Goal: Information Seeking & Learning: Learn about a topic

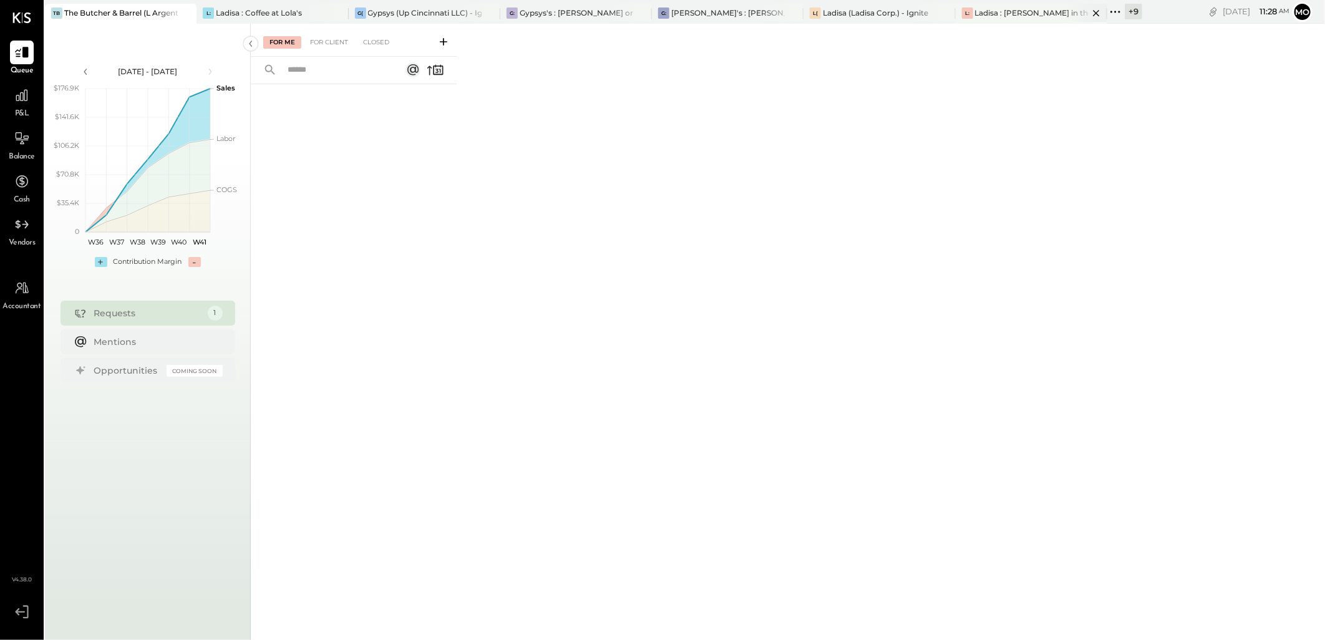
click at [989, 16] on div "Ladisa : [PERSON_NAME] in the Alley & The Blind Pig" at bounding box center [1032, 12] width 114 height 11
click at [326, 39] on div "For Client" at bounding box center [329, 42] width 51 height 12
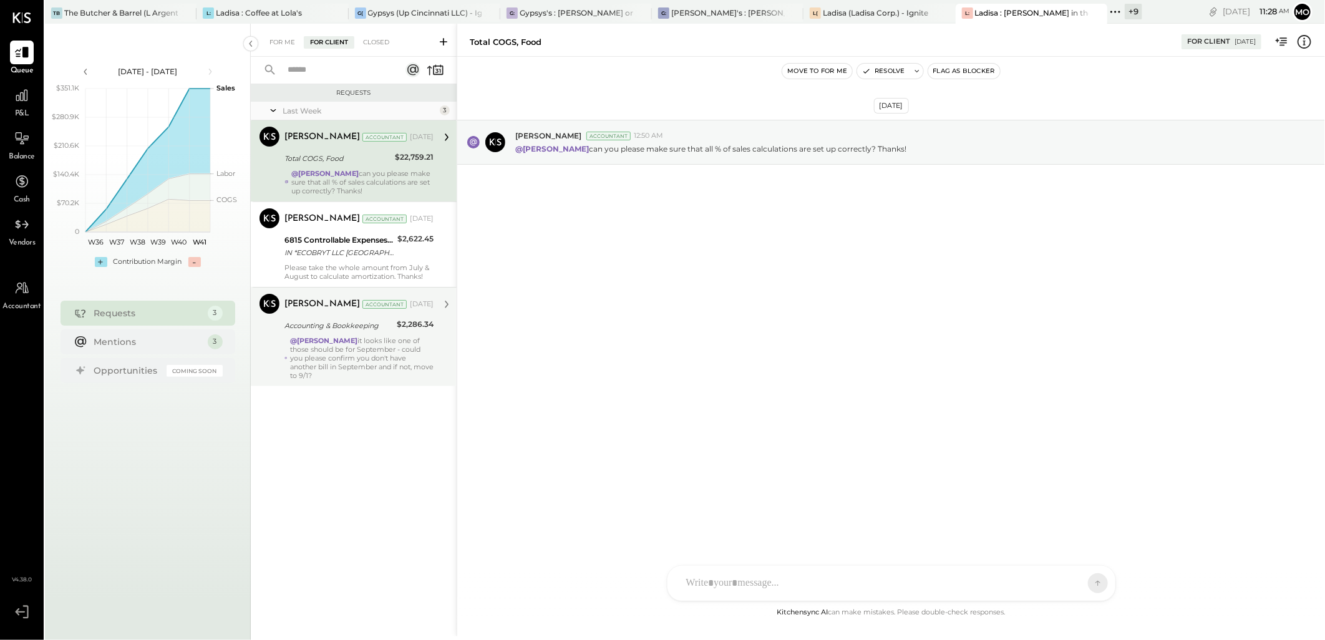
click at [344, 357] on div "@Mohammadsalkin Ansari it looks like one of those should be for September - cou…" at bounding box center [361, 358] width 143 height 44
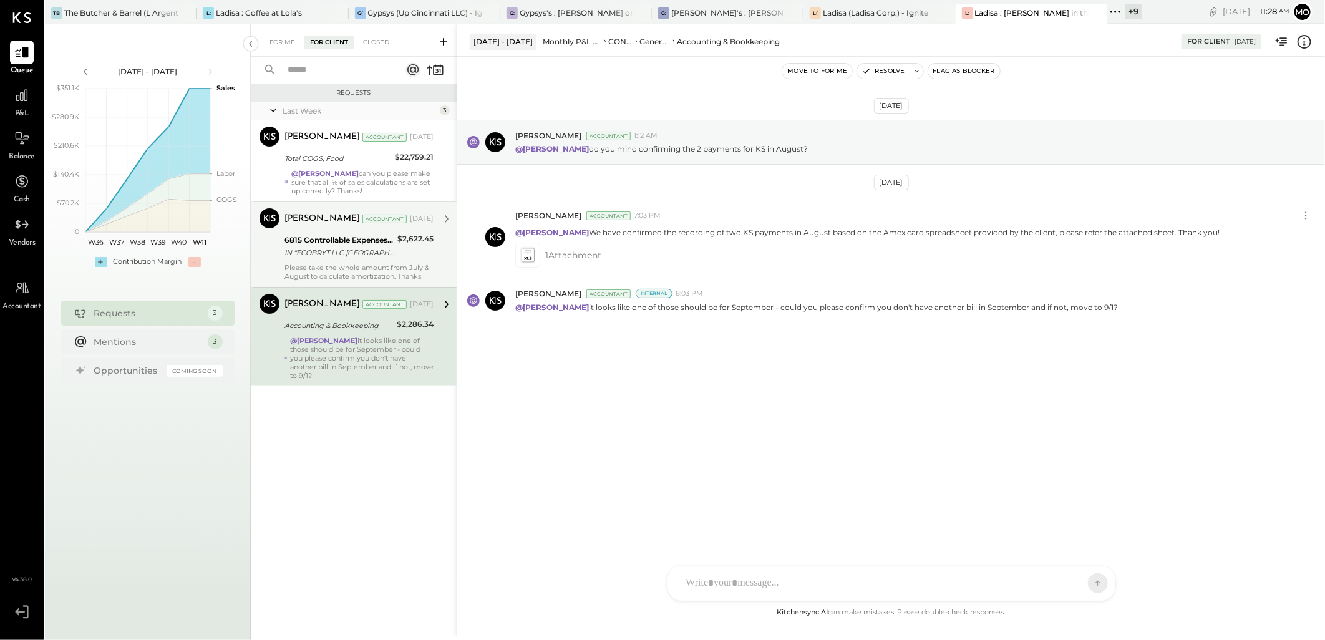
click at [364, 256] on div "IN *ECOBRYT LLC CINCINNATI OH" at bounding box center [338, 252] width 109 height 12
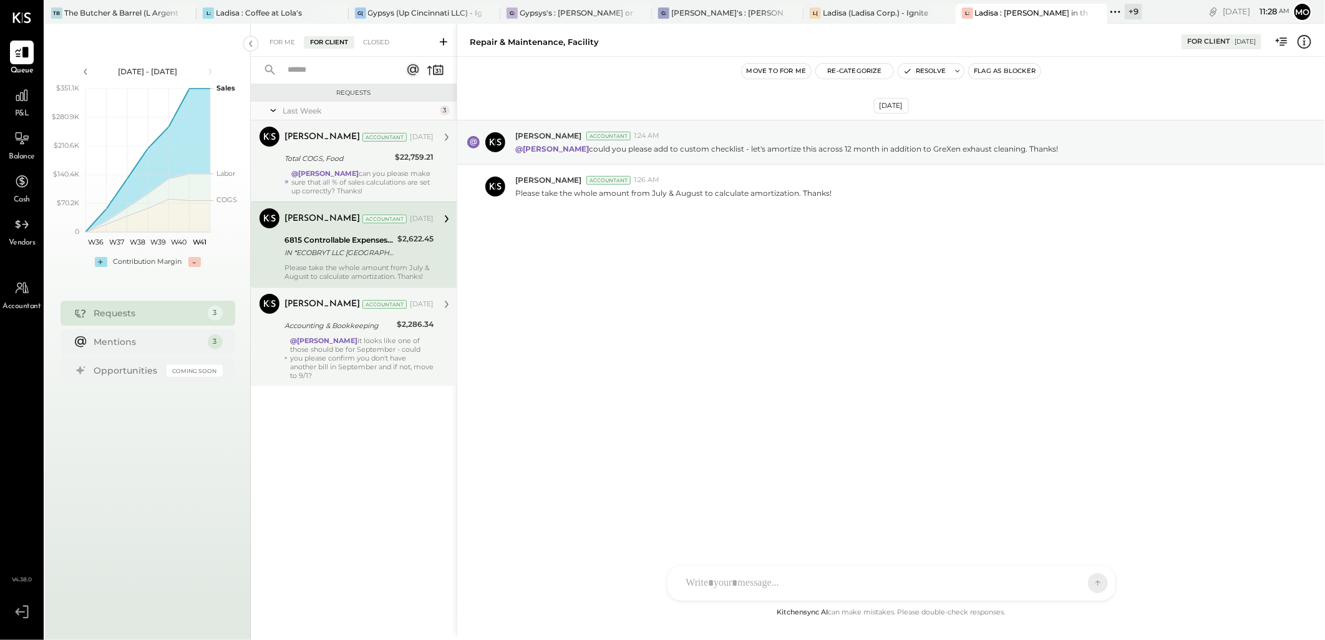
click at [336, 182] on div "@Mohammadsalkin Ansari can you please make sure that all % of sales calculation…" at bounding box center [362, 182] width 142 height 26
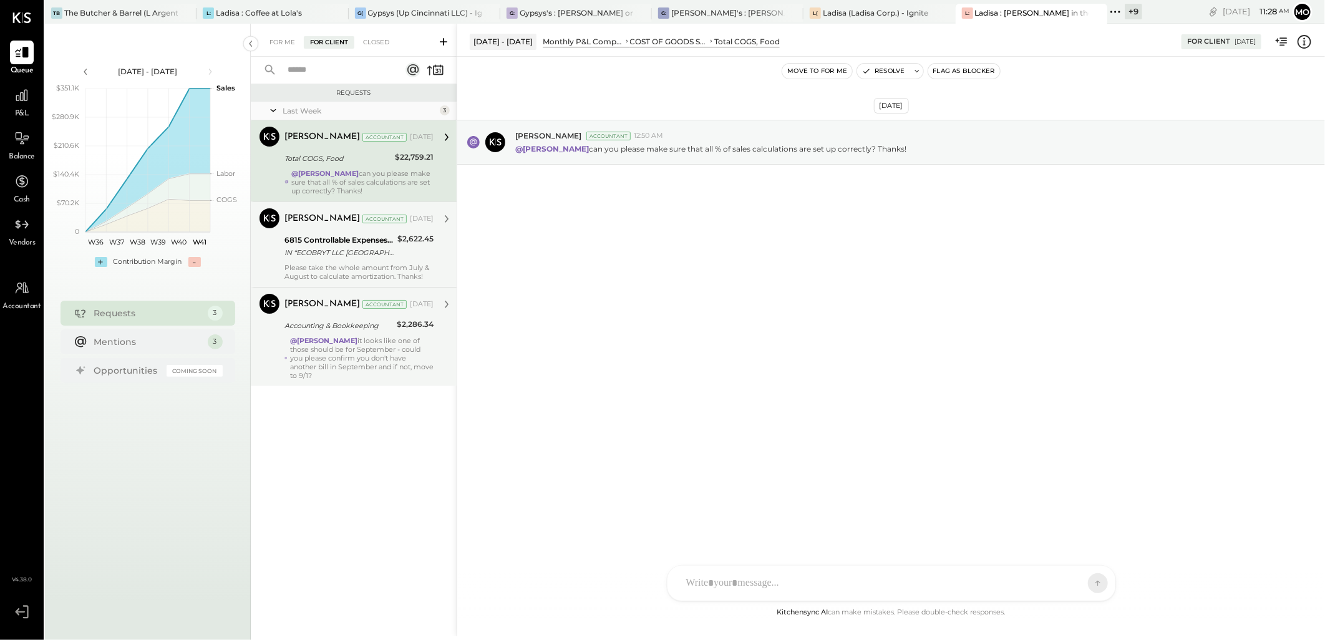
click at [345, 283] on div "Margot Bloch Accountant Margot Bloch Accountant Oct 07, 2025 6815 Controllable …" at bounding box center [354, 243] width 206 height 85
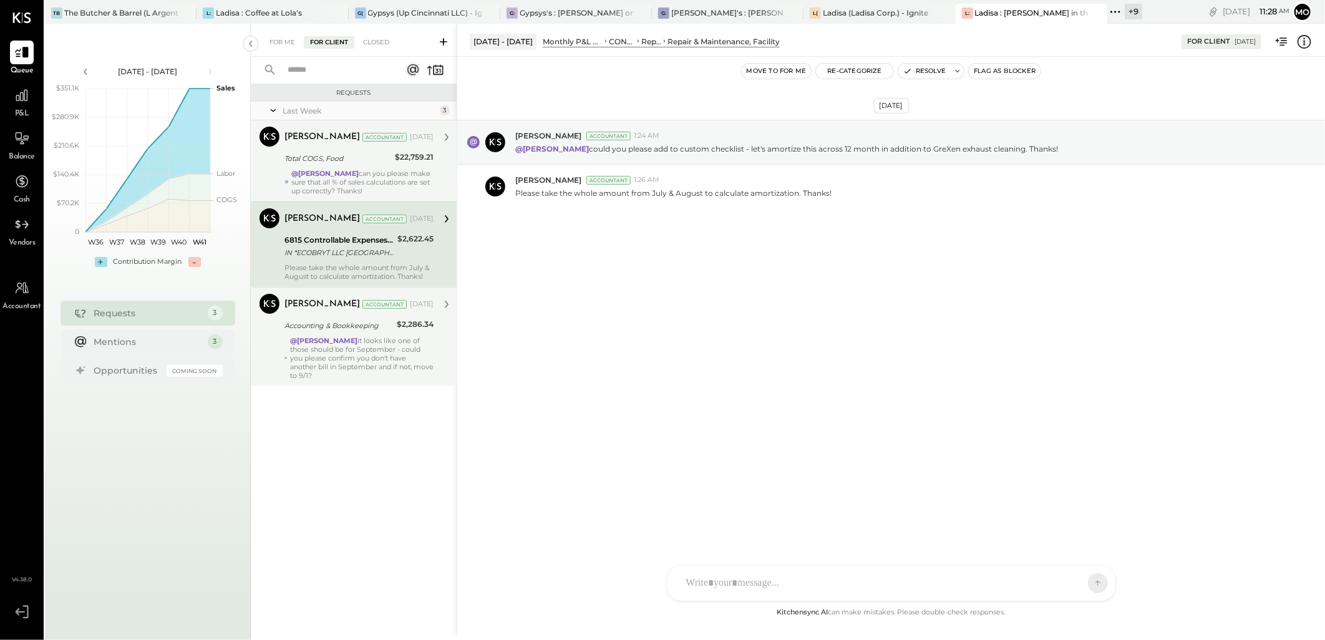
click at [329, 164] on div "Total COGS, Food" at bounding box center [337, 158] width 107 height 12
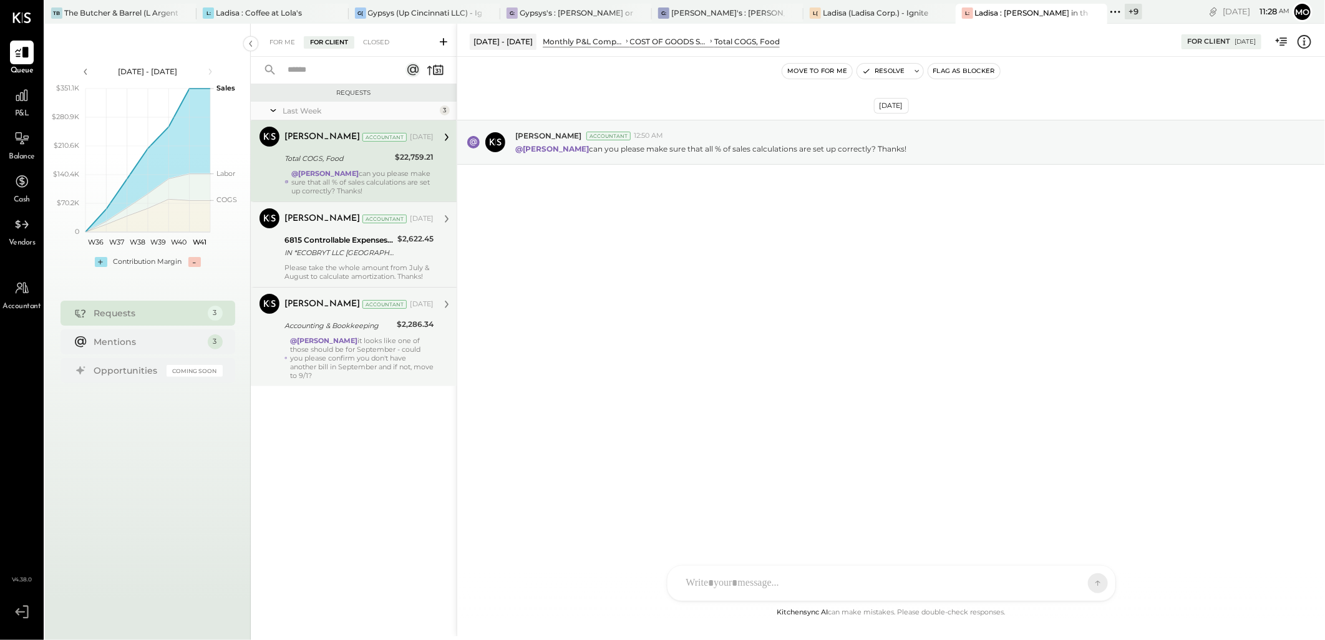
click at [348, 264] on div "Please take the whole amount from July & August to calculate amortization. Than…" at bounding box center [358, 271] width 149 height 17
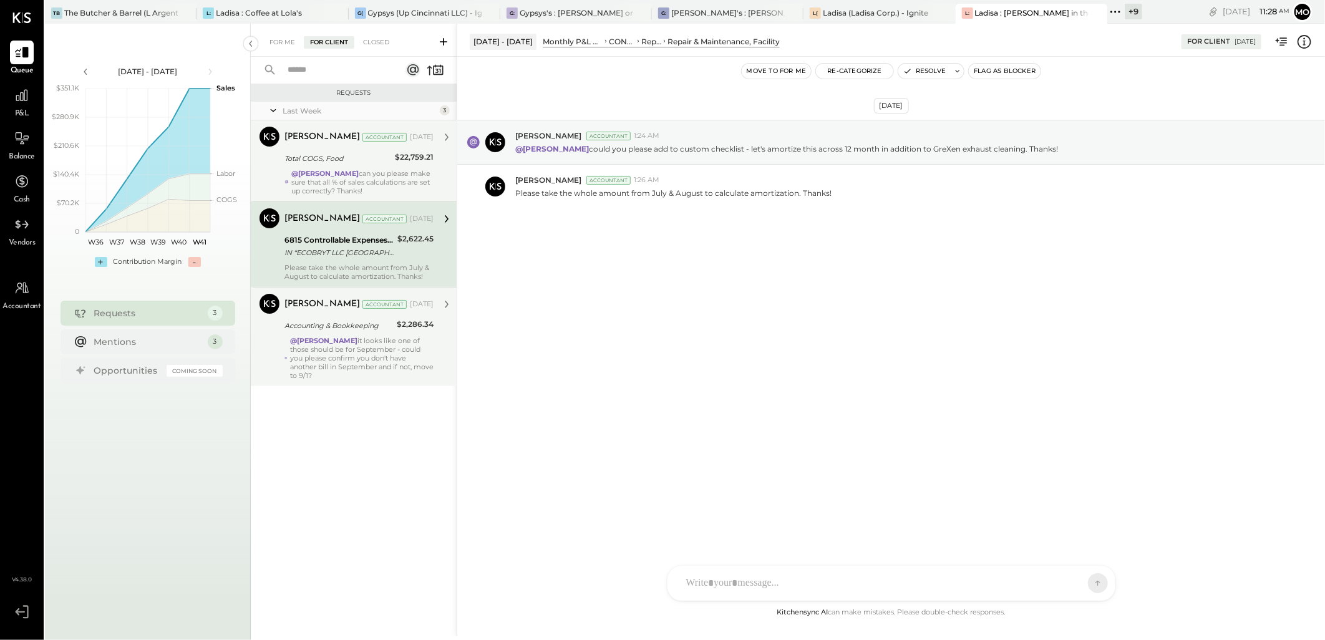
click at [388, 185] on div "@Mohammadsalkin Ansari can you please make sure that all % of sales calculation…" at bounding box center [362, 182] width 142 height 26
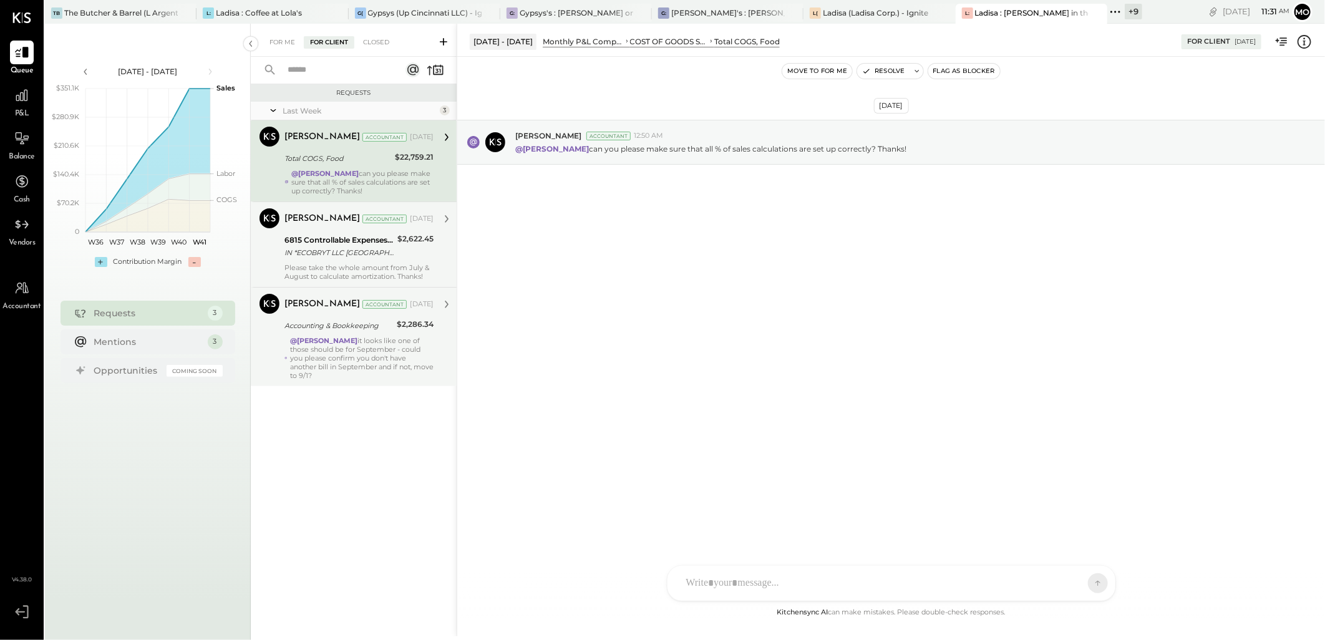
click at [728, 296] on div "Oct 8th, 2025 Margot Bloch Accountant 12:50 AM @Mohammadsalkin Ansari can you p…" at bounding box center [891, 331] width 868 height 548
drag, startPoint x: 17, startPoint y: 97, endPoint x: 267, endPoint y: 123, distance: 250.9
click at [758, 578] on div at bounding box center [880, 582] width 400 height 27
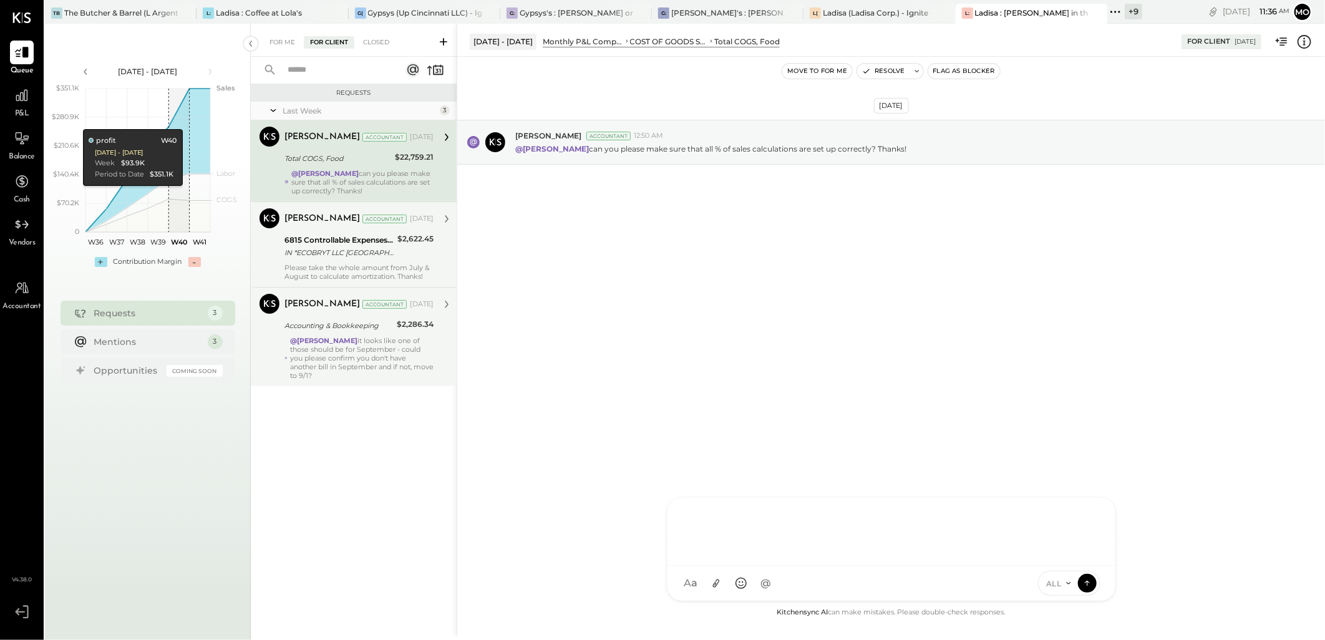
click at [707, 513] on div at bounding box center [891, 530] width 423 height 50
drag, startPoint x: 959, startPoint y: 518, endPoint x: 564, endPoint y: 496, distance: 395.4
click at [558, 496] on div "**********" at bounding box center [891, 330] width 868 height 613
click at [1087, 512] on icon at bounding box center [1088, 511] width 8 height 9
click at [802, 545] on div "We have reviewed the Cost of Goods Sold (COGS) for food, and I can confirm that…" at bounding box center [874, 555] width 389 height 78
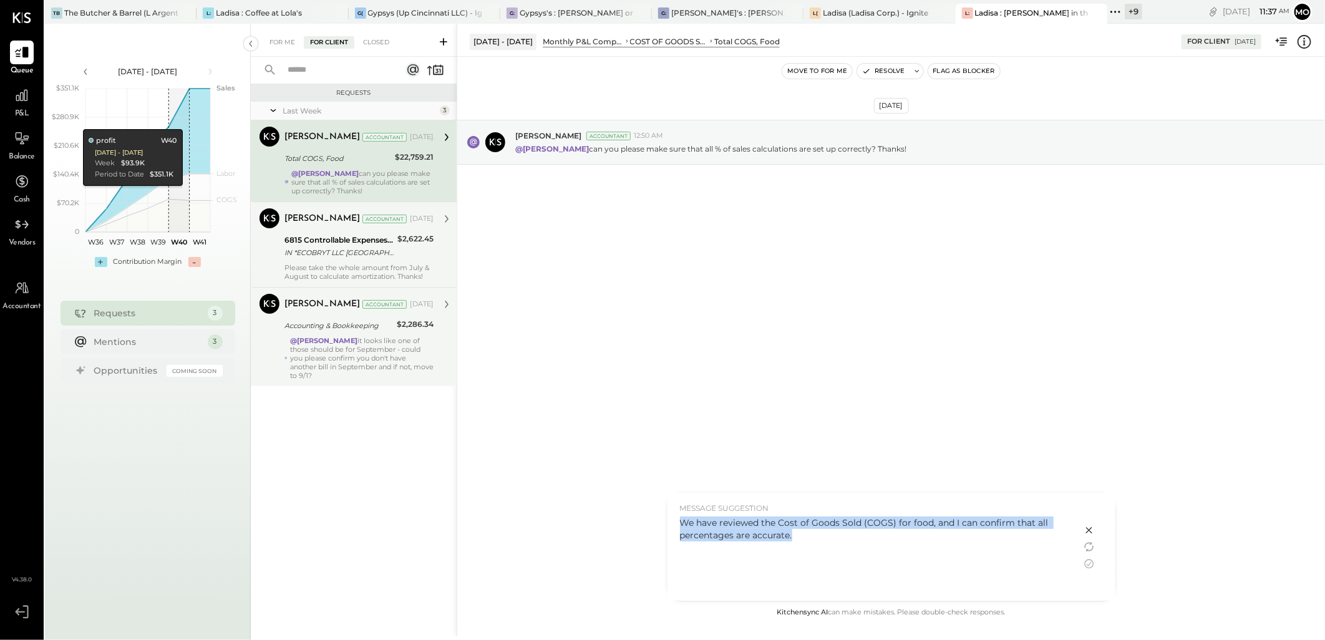
drag, startPoint x: 682, startPoint y: 525, endPoint x: 805, endPoint y: 538, distance: 123.5
click at [805, 538] on div "We have reviewed the Cost of Goods Sold (COGS) for food, and I can confirm that…" at bounding box center [874, 528] width 389 height 25
click at [1090, 566] on icon at bounding box center [1089, 563] width 15 height 15
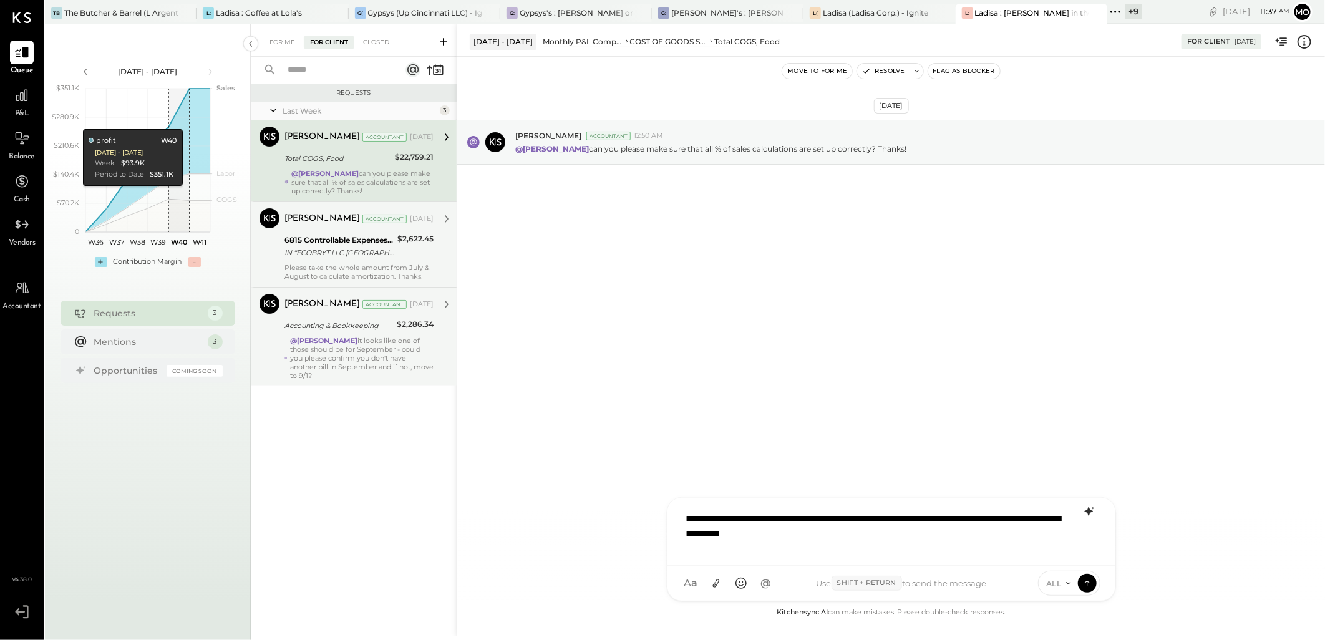
click at [889, 538] on div "**********" at bounding box center [891, 530] width 423 height 50
click at [1019, 521] on div "**********" at bounding box center [891, 530] width 423 height 50
drag, startPoint x: 857, startPoint y: 520, endPoint x: 898, endPoint y: 522, distance: 41.2
click at [898, 522] on div "**********" at bounding box center [891, 530] width 423 height 50
click at [847, 518] on div "**********" at bounding box center [891, 530] width 423 height 50
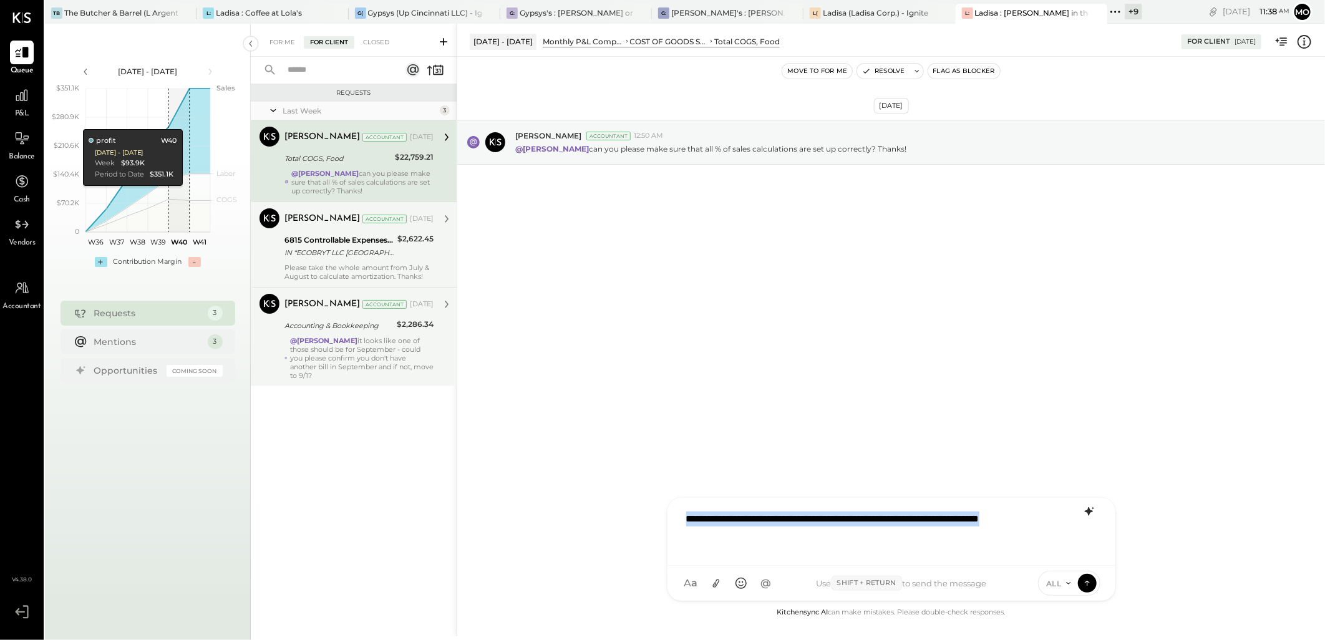
drag, startPoint x: 740, startPoint y: 544, endPoint x: 679, endPoint y: 520, distance: 66.1
click at [680, 520] on div "**********" at bounding box center [891, 530] width 423 height 50
copy div "**********"
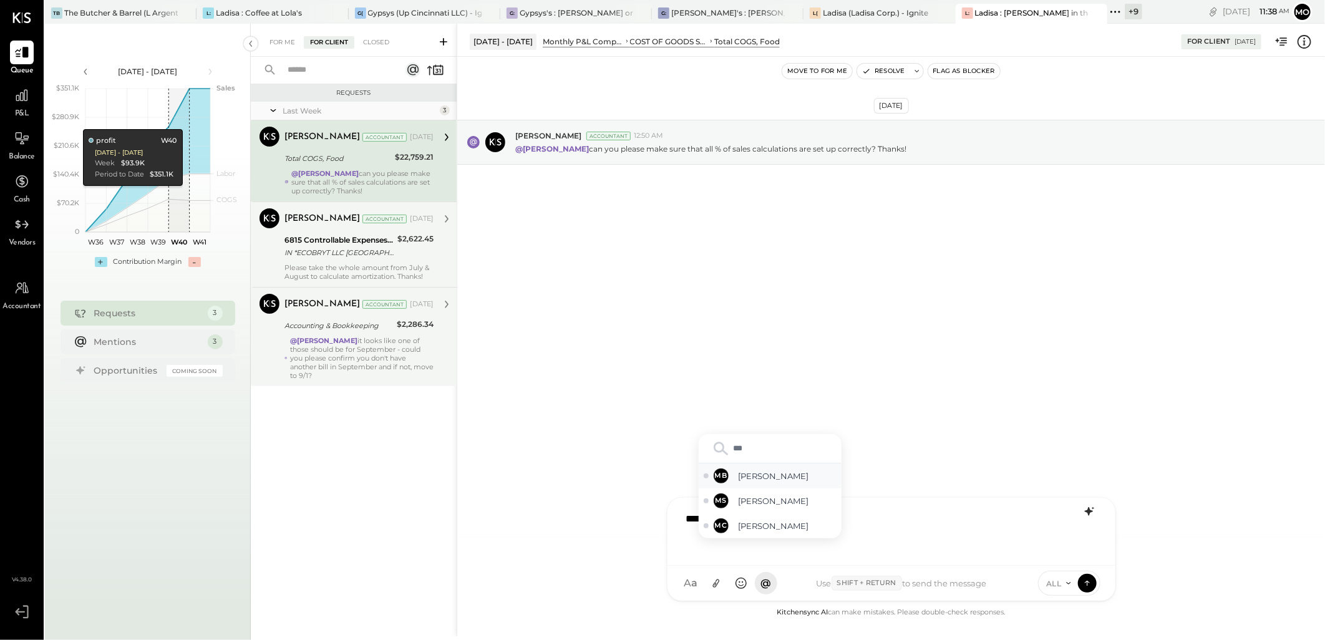
click at [788, 480] on span "Margot Bloch" at bounding box center [787, 476] width 98 height 12
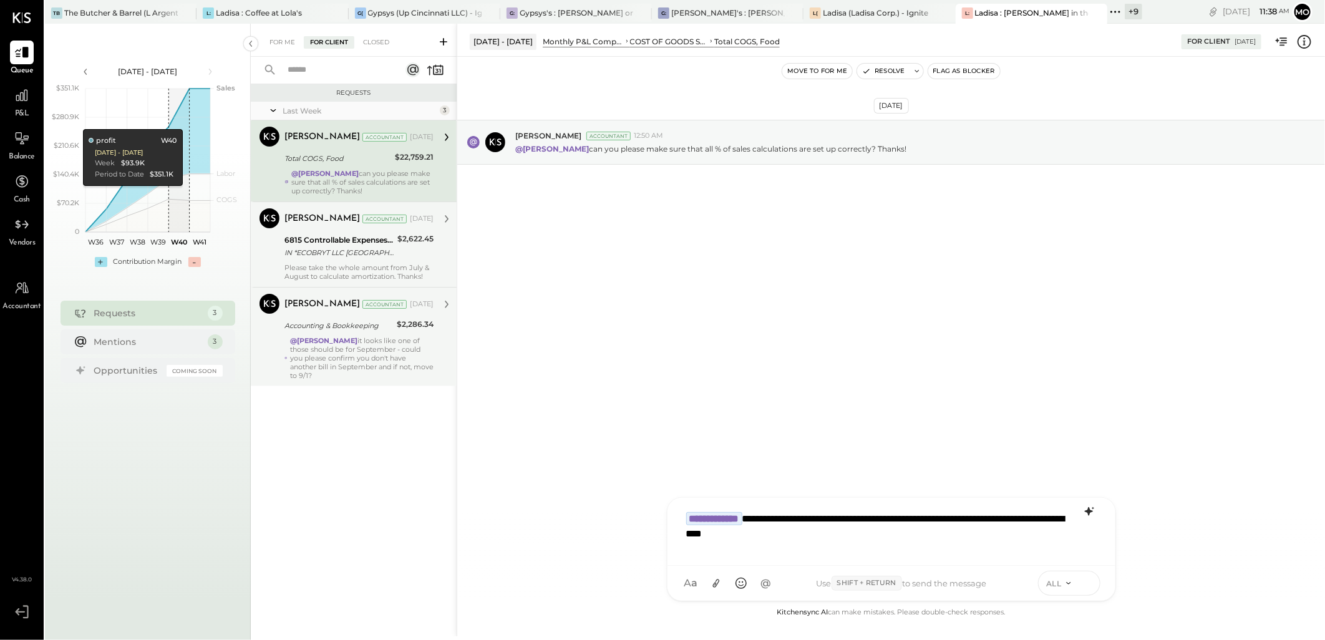
click at [1086, 591] on button at bounding box center [1087, 582] width 19 height 19
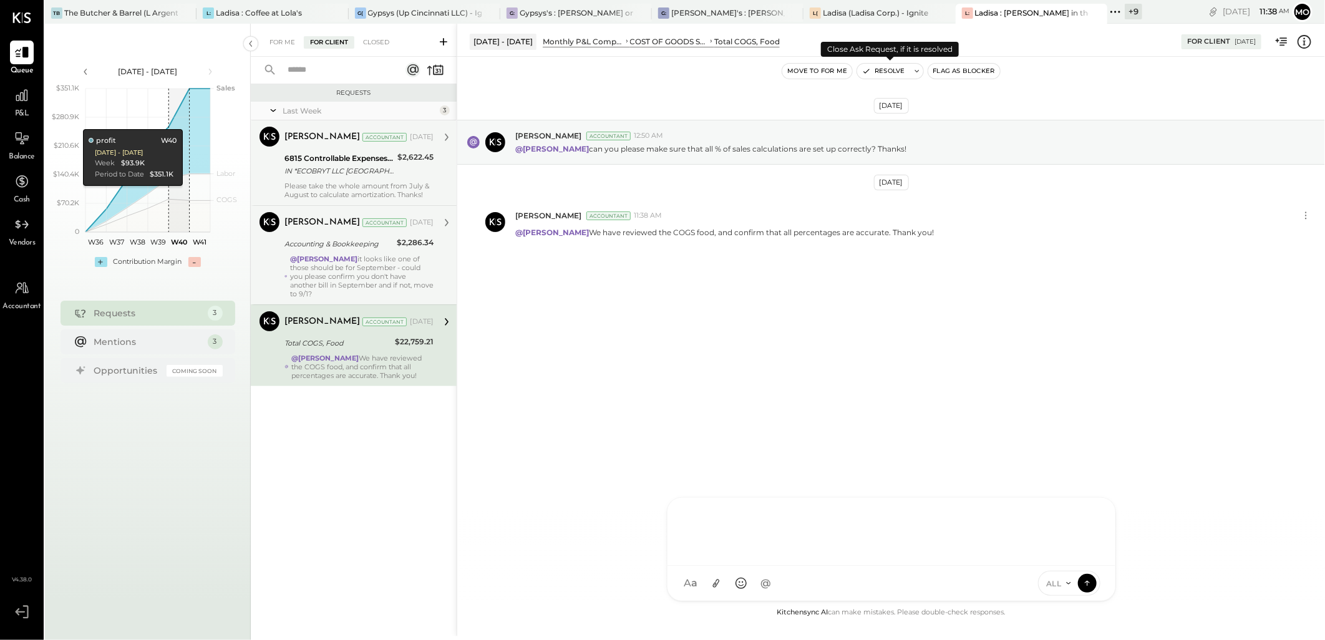
click at [895, 69] on button "Resolve" at bounding box center [883, 71] width 52 height 15
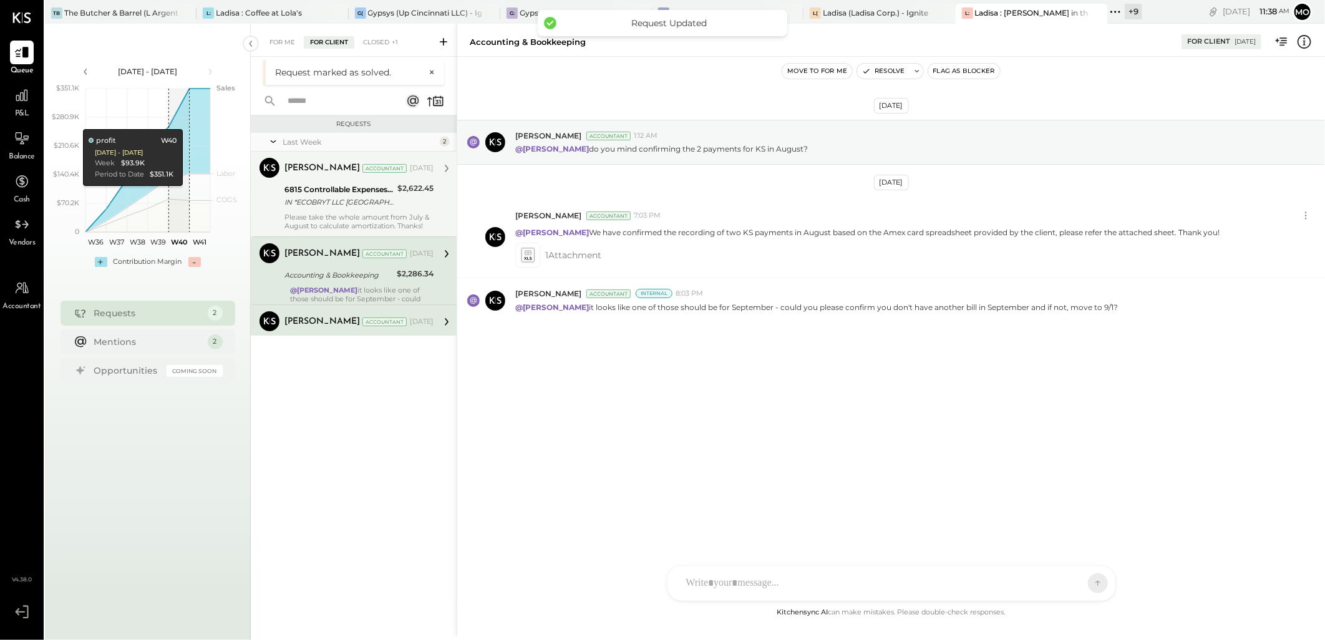
click at [362, 281] on div "Accounting & Bookkeeping" at bounding box center [338, 275] width 109 height 15
click at [694, 573] on div at bounding box center [880, 582] width 400 height 27
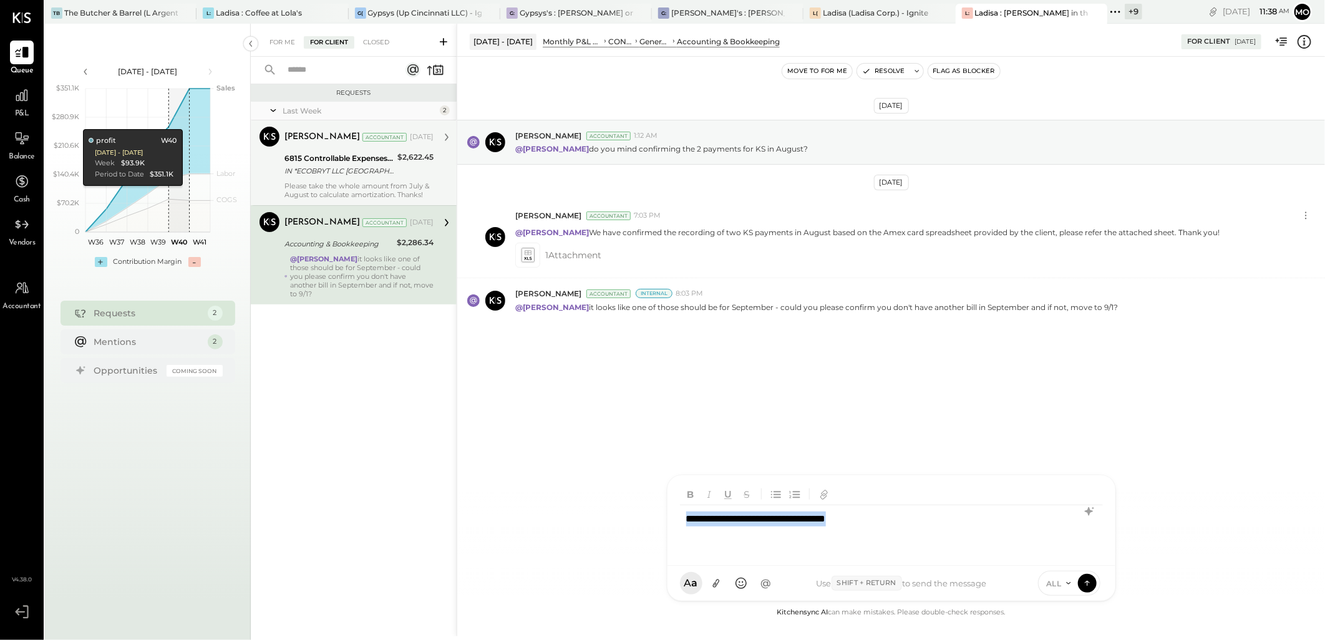
drag, startPoint x: 883, startPoint y: 521, endPoint x: 640, endPoint y: 516, distance: 243.3
click at [640, 516] on div "Aug 1 - 31, 2025 Monthly P&L Comparison CONTROLLABLE EXPENSES General & Adminis…" at bounding box center [891, 330] width 868 height 613
click at [1087, 510] on icon at bounding box center [1089, 511] width 15 height 15
click at [1090, 564] on icon at bounding box center [1089, 563] width 15 height 15
click at [769, 515] on div "**********" at bounding box center [891, 530] width 423 height 50
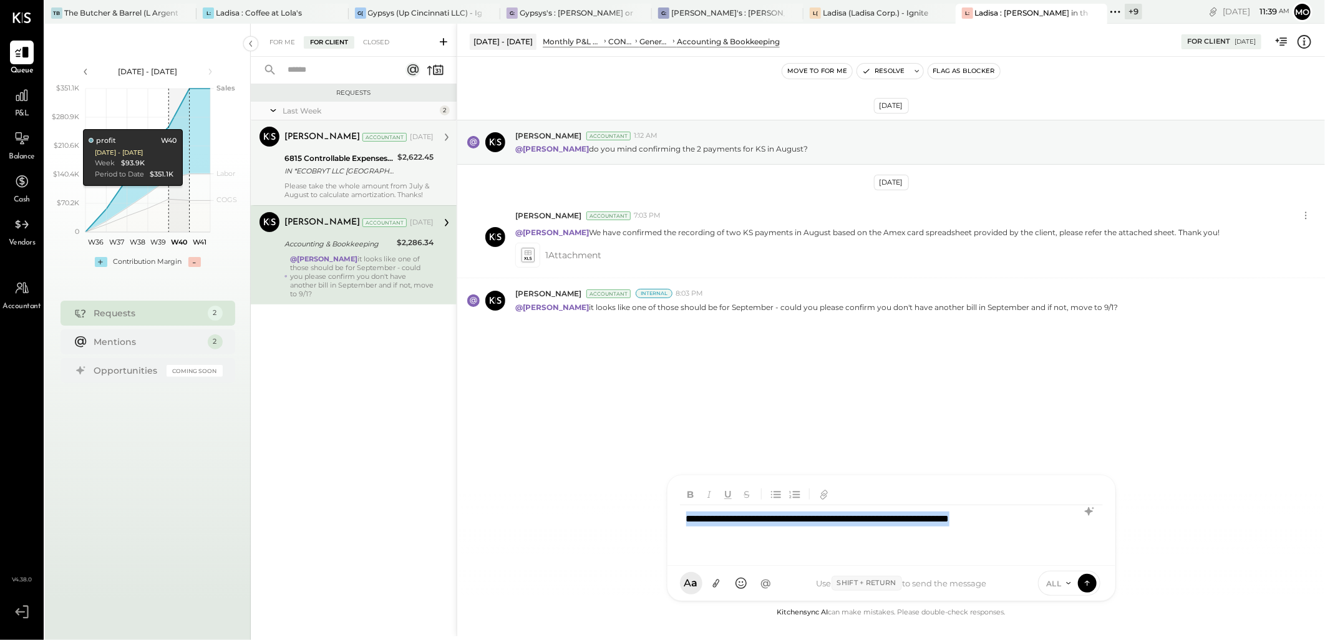
drag, startPoint x: 1067, startPoint y: 519, endPoint x: 646, endPoint y: 500, distance: 422.1
click at [646, 500] on div "Aug 1 - 31, 2025 Monthly P&L Comparison CONTROLLABLE EXPENSES General & Adminis…" at bounding box center [891, 330] width 868 height 613
copy div "**********"
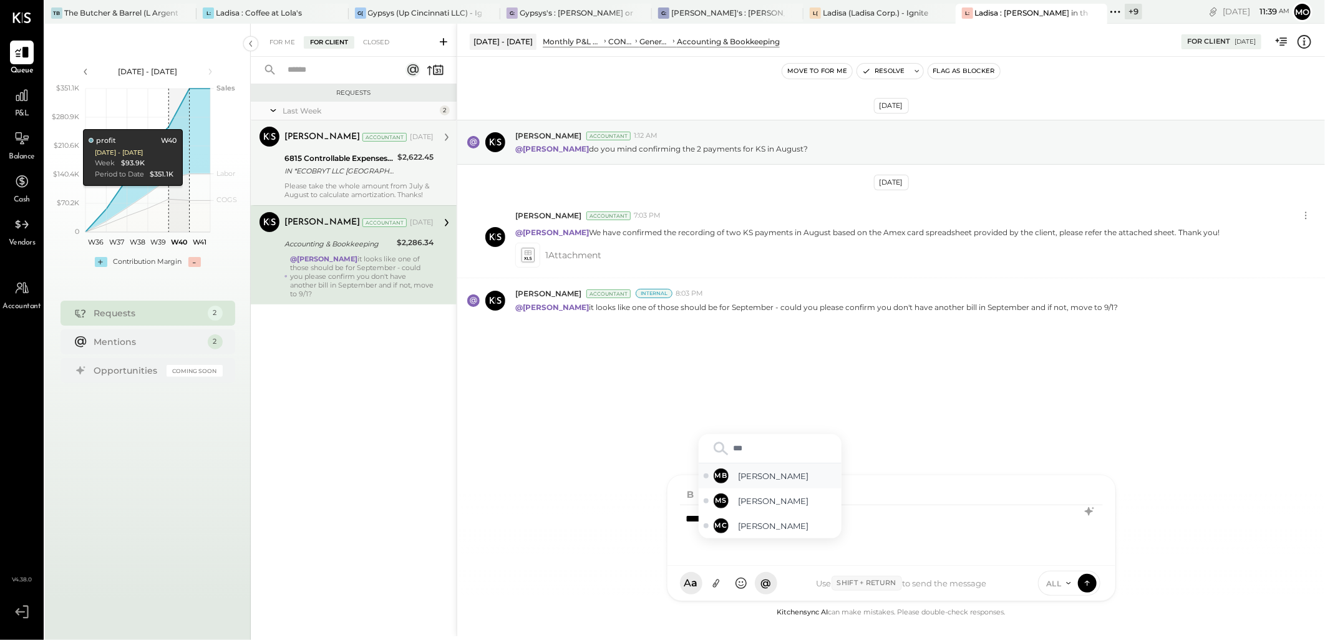
drag, startPoint x: 752, startPoint y: 477, endPoint x: 958, endPoint y: 448, distance: 207.8
click at [753, 476] on span "Margot Bloch" at bounding box center [787, 476] width 98 height 12
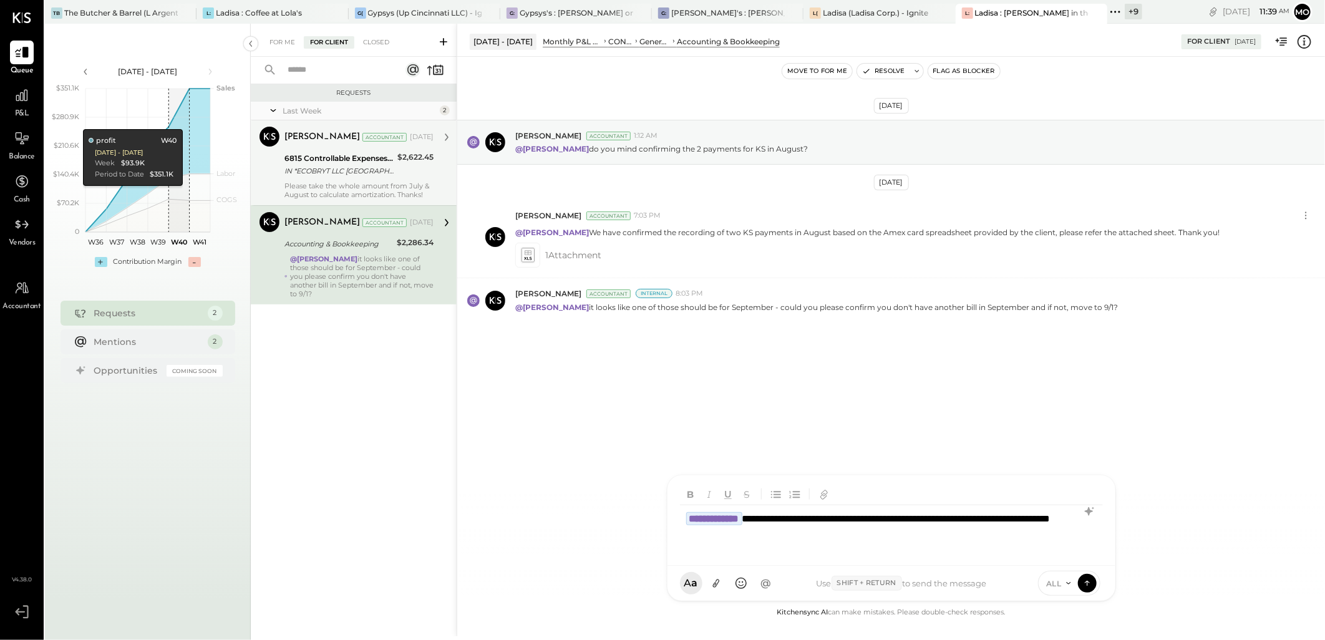
click at [775, 528] on div "**********" at bounding box center [891, 530] width 423 height 50
click at [1094, 583] on button at bounding box center [1087, 582] width 19 height 19
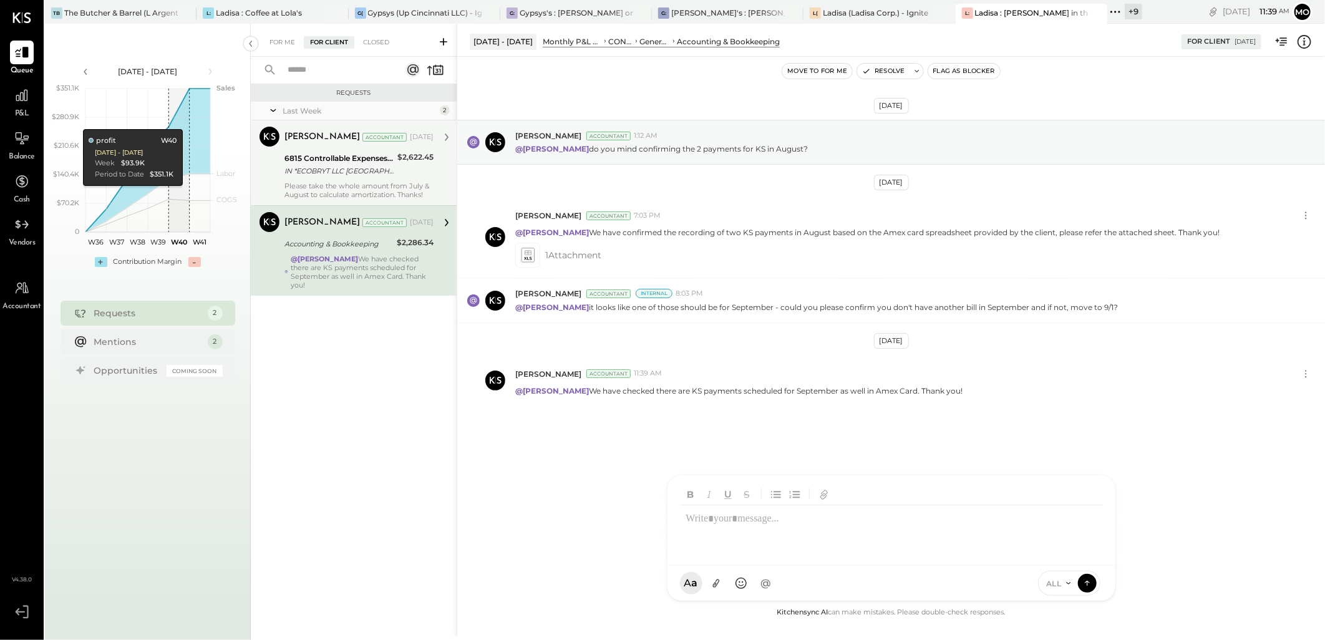
click at [365, 178] on div "6815 Controllable Expenses:Repairs & Maintenance:Repair & Maintenance, Facility…" at bounding box center [338, 164] width 109 height 27
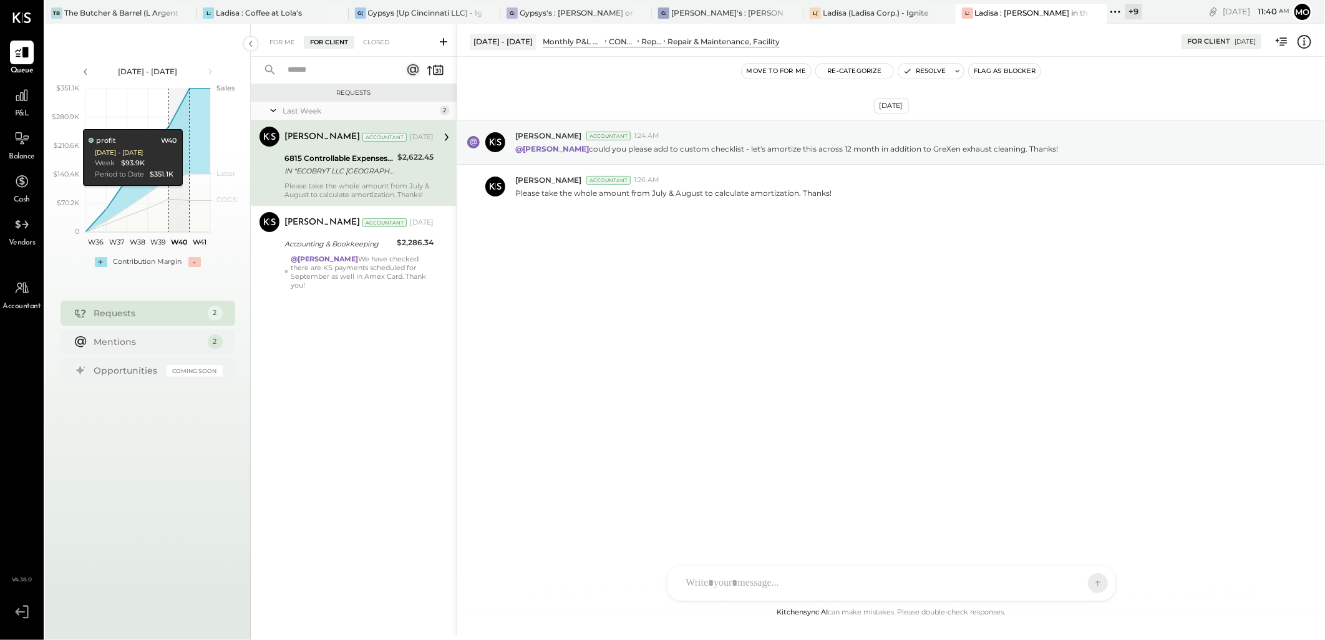
click at [366, 196] on div "Please take the whole amount from July & August to calculate amortization. Than…" at bounding box center [358, 190] width 149 height 17
click at [354, 172] on div "IN *ECOBRYT LLC CINCINNATI OH" at bounding box center [338, 171] width 109 height 12
drag, startPoint x: 297, startPoint y: 171, endPoint x: 329, endPoint y: 175, distance: 32.0
click at [329, 175] on div "IN *ECOBRYT LLC CINCINNATI OH" at bounding box center [338, 171] width 109 height 12
copy div "ECOBRYT"
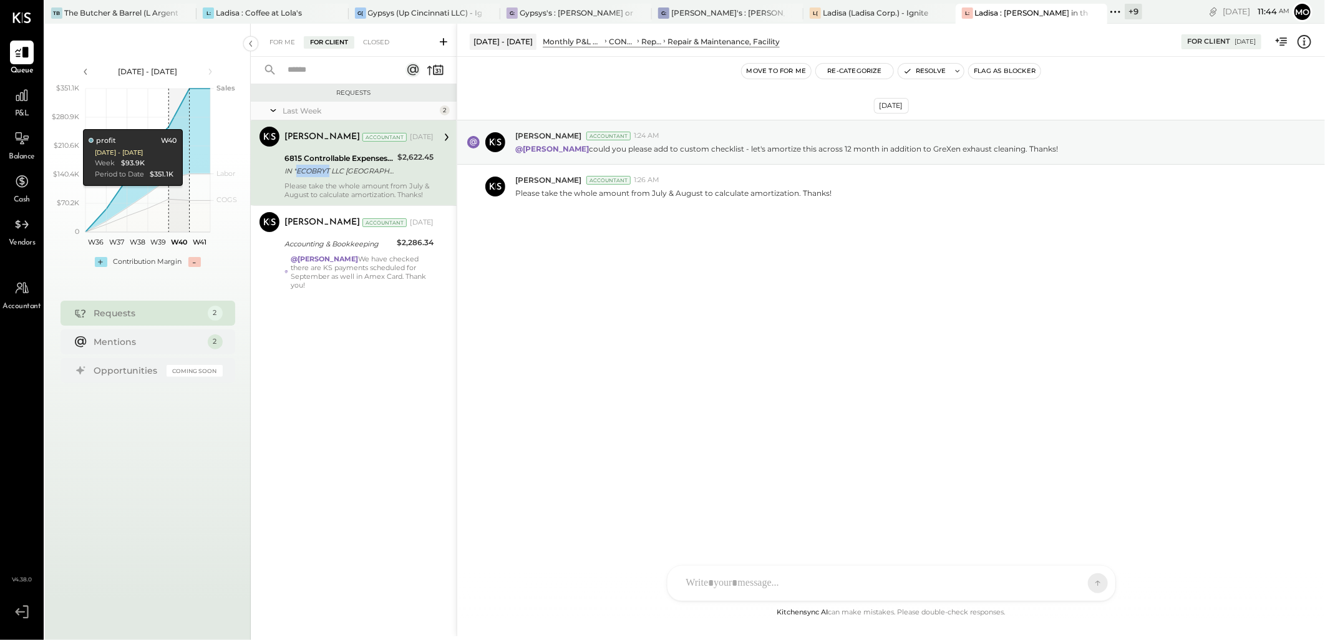
click at [631, 285] on div "Oct 8th, 2025 Margot Bloch Accountant 1:24 AM @Mohammadsalkin Ansari could you …" at bounding box center [891, 195] width 868 height 215
click at [322, 176] on div "IN *ECOBRYT LLC CINCINNATI OH" at bounding box center [338, 171] width 109 height 12
drag, startPoint x: 284, startPoint y: 171, endPoint x: 387, endPoint y: 171, distance: 102.9
click at [387, 171] on div "IN *ECOBRYT LLC CINCINNATI OH" at bounding box center [338, 171] width 109 height 12
copy div "IN *ECOBRYT LLC CINCINNATI"
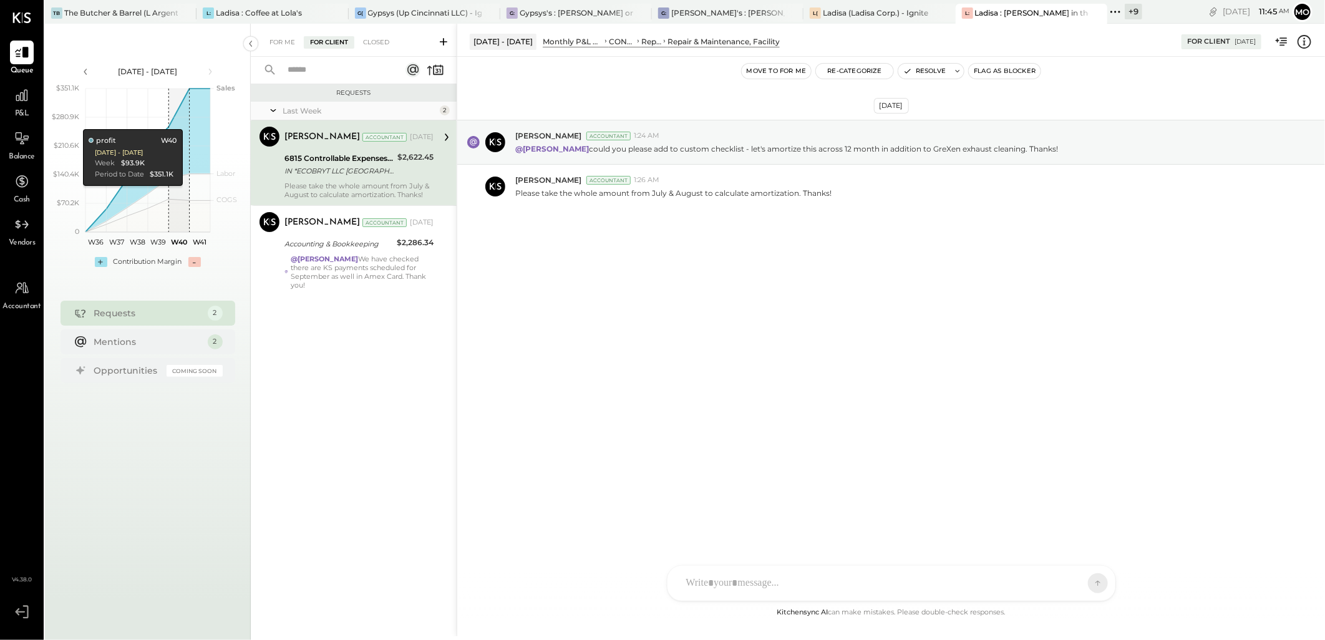
click at [707, 565] on div "AM Ali Mehdi I imeronijuan MA Mohammadsalkin Ansari S sueimeroni AR Alex Raciop…" at bounding box center [891, 583] width 449 height 36
click at [726, 566] on div at bounding box center [891, 583] width 448 height 35
click at [745, 575] on div at bounding box center [880, 582] width 400 height 27
drag, startPoint x: 938, startPoint y: 514, endPoint x: 619, endPoint y: 523, distance: 319.5
click at [619, 523] on div "**********" at bounding box center [891, 330] width 868 height 613
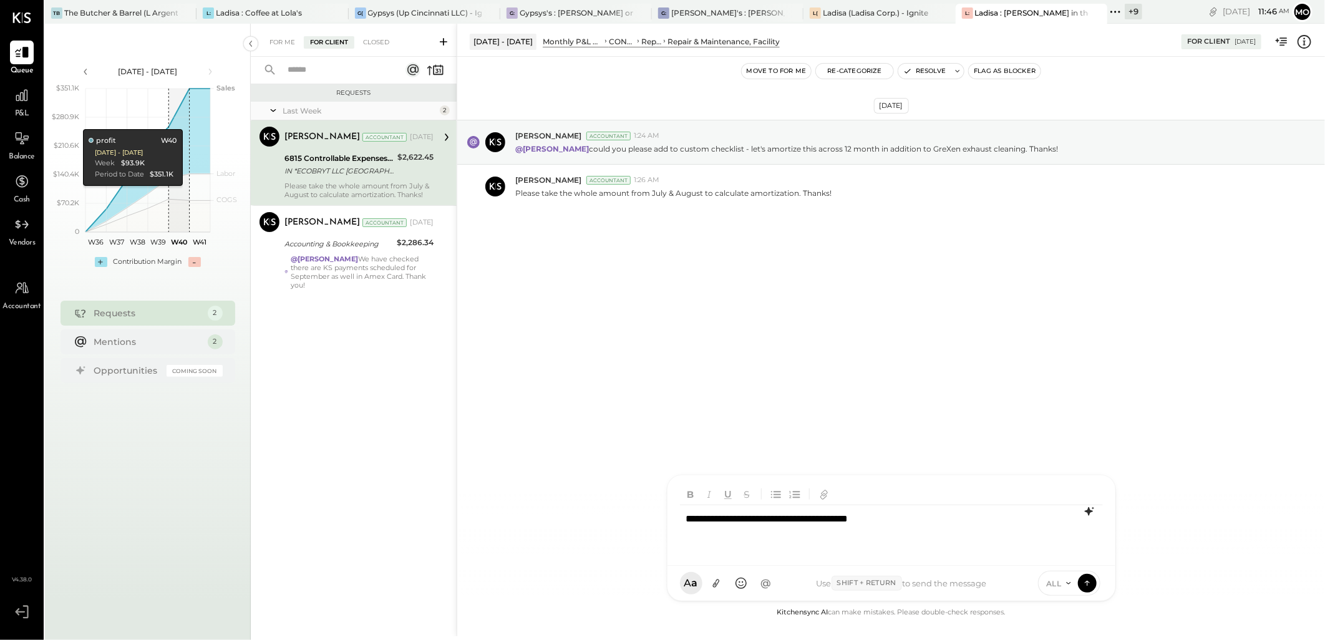
click at [1088, 516] on icon at bounding box center [1089, 511] width 15 height 15
click at [1083, 564] on icon at bounding box center [1089, 563] width 15 height 15
drag, startPoint x: 977, startPoint y: 533, endPoint x: 677, endPoint y: 529, distance: 300.7
click at [677, 529] on div "**********" at bounding box center [891, 520] width 448 height 90
copy div "**********"
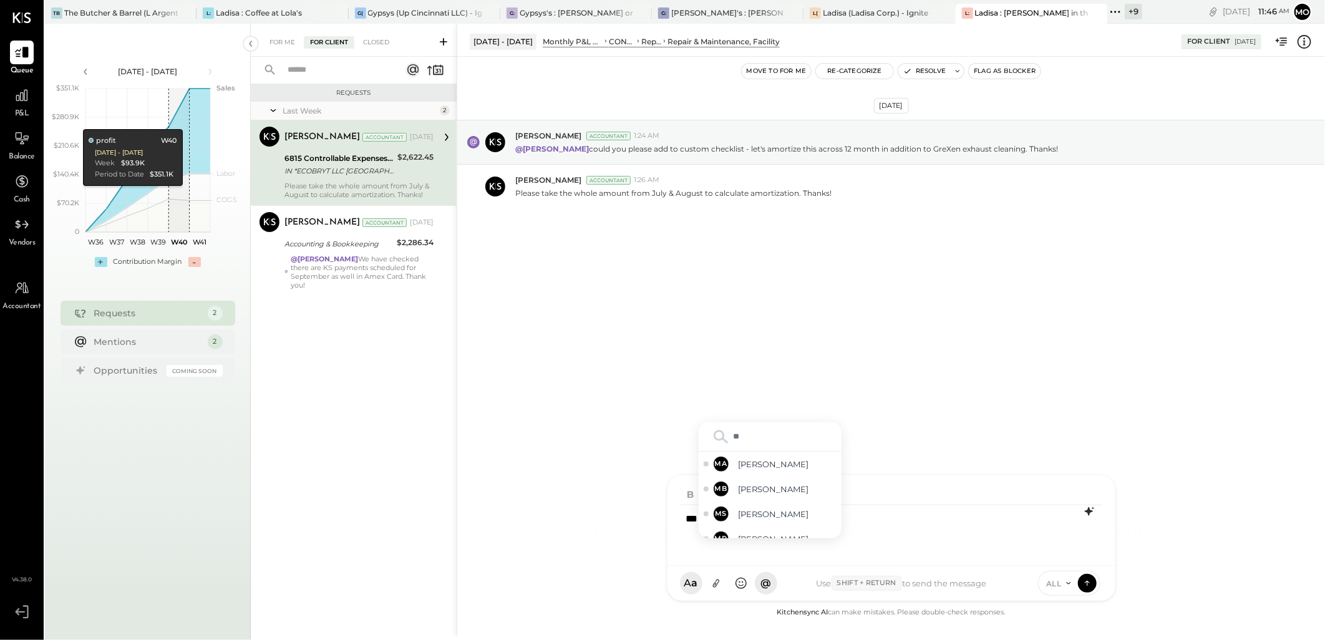
type input "***"
click at [777, 476] on span "Margot Bloch" at bounding box center [787, 476] width 98 height 12
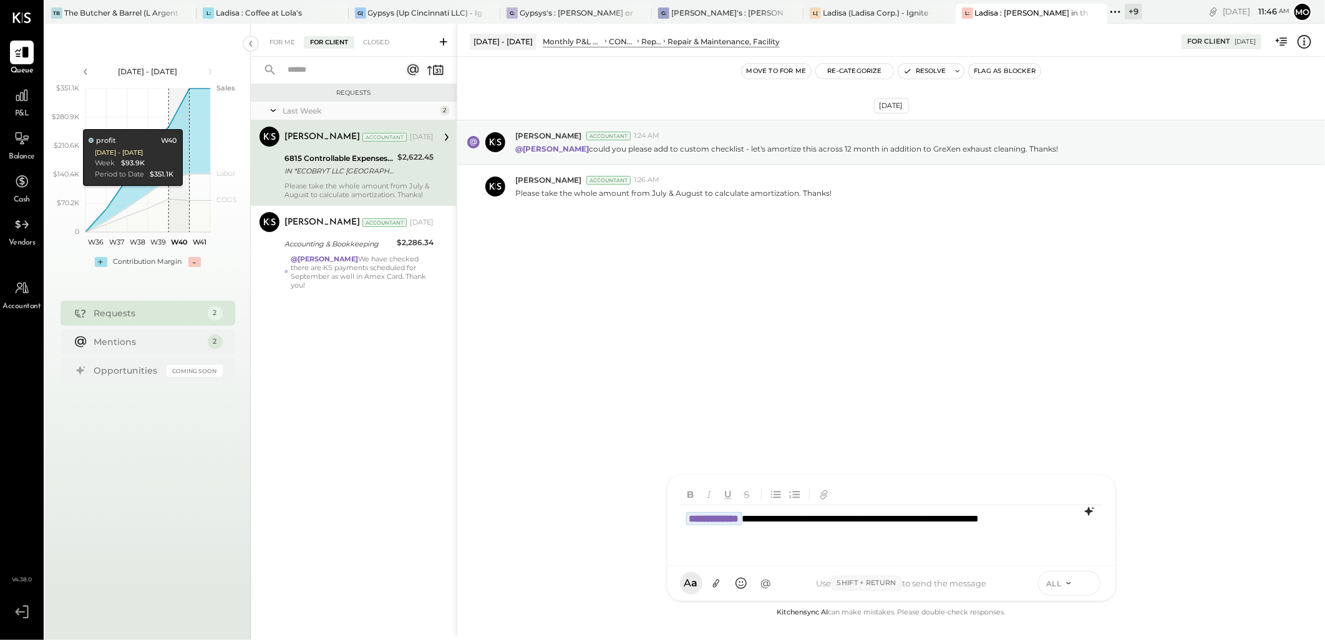
click at [1083, 583] on icon at bounding box center [1087, 582] width 11 height 12
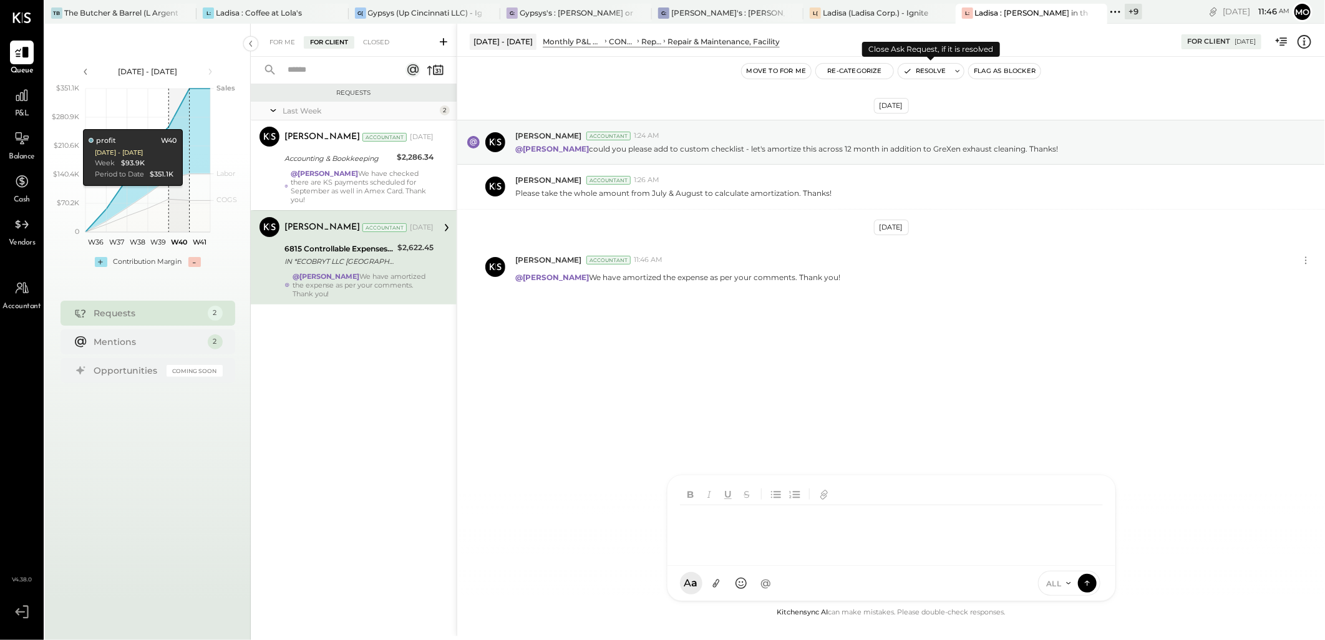
click at [934, 69] on button "Resolve" at bounding box center [924, 71] width 52 height 15
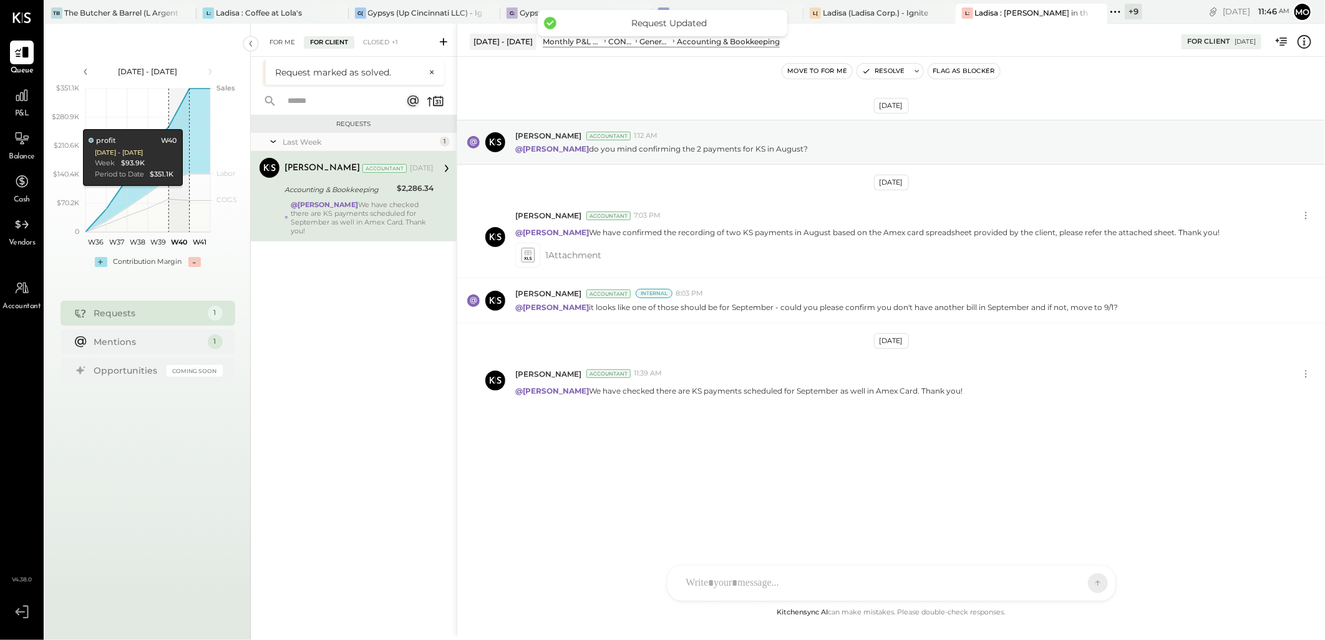
click at [279, 46] on div "For Me" at bounding box center [282, 42] width 38 height 12
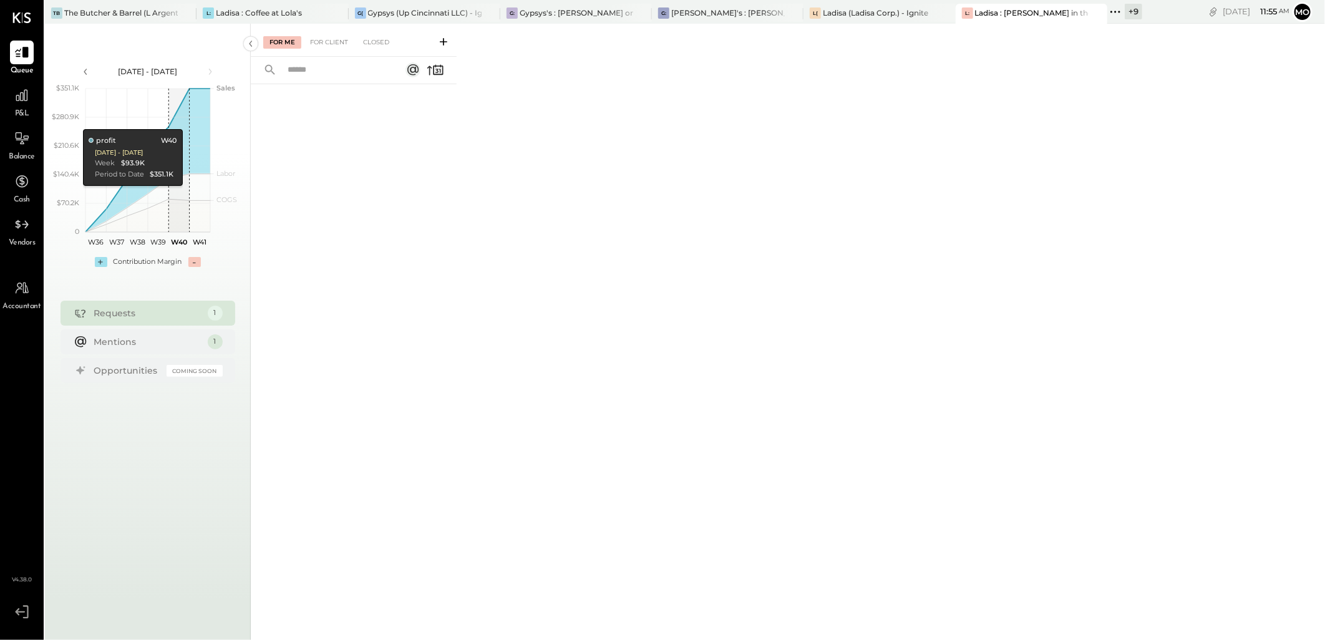
click at [1116, 16] on icon at bounding box center [1115, 12] width 16 height 16
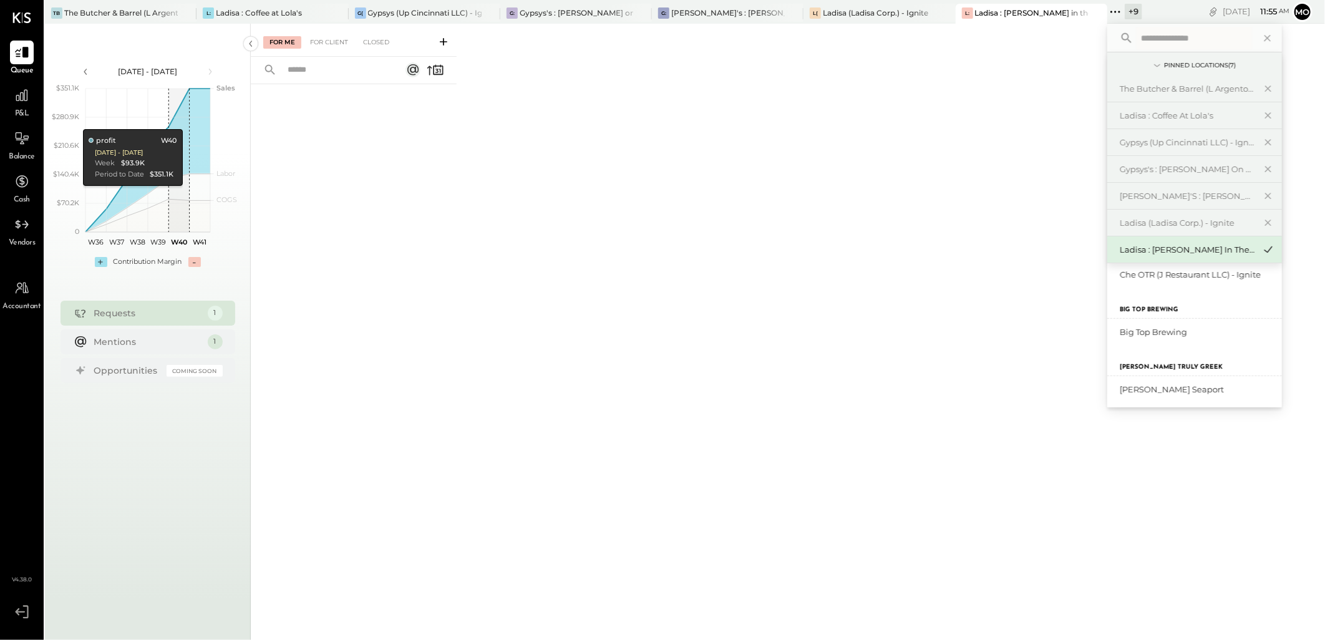
scroll to position [137, 0]
click at [1160, 325] on div "Big Top Brewing" at bounding box center [1194, 332] width 175 height 26
click at [1145, 334] on div "Big Top Brewing" at bounding box center [1187, 333] width 135 height 12
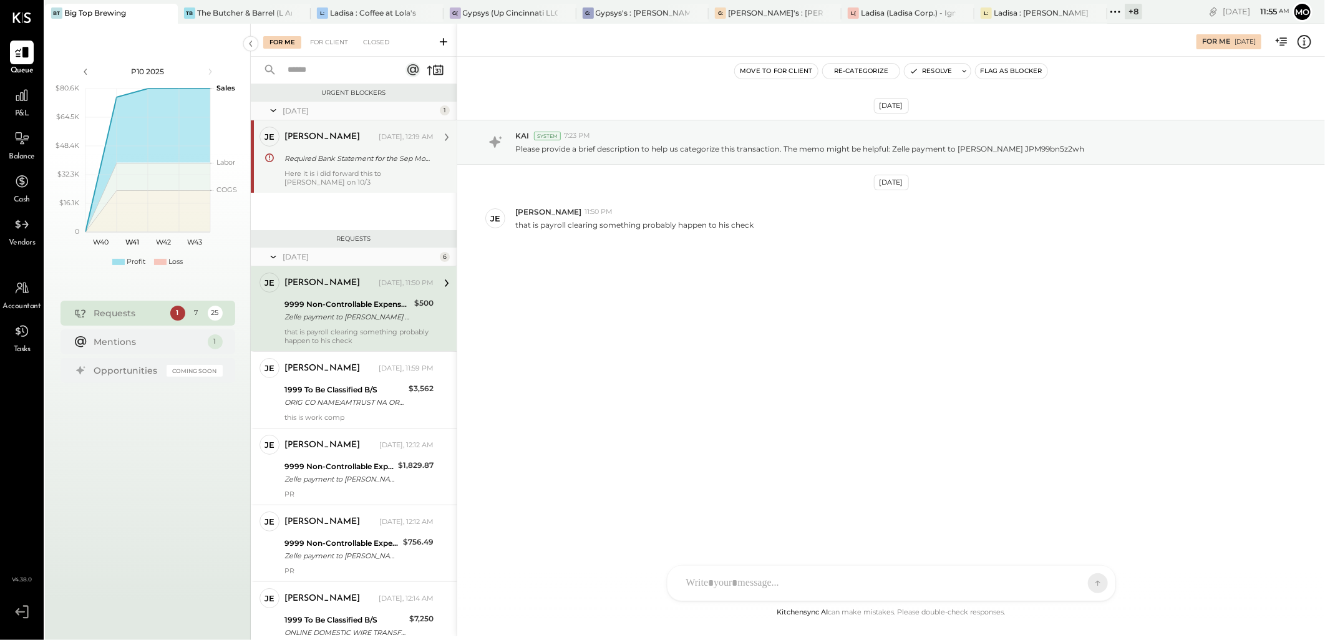
click at [341, 158] on div "Required Bank Statement for the Sep Month" at bounding box center [356, 158] width 145 height 12
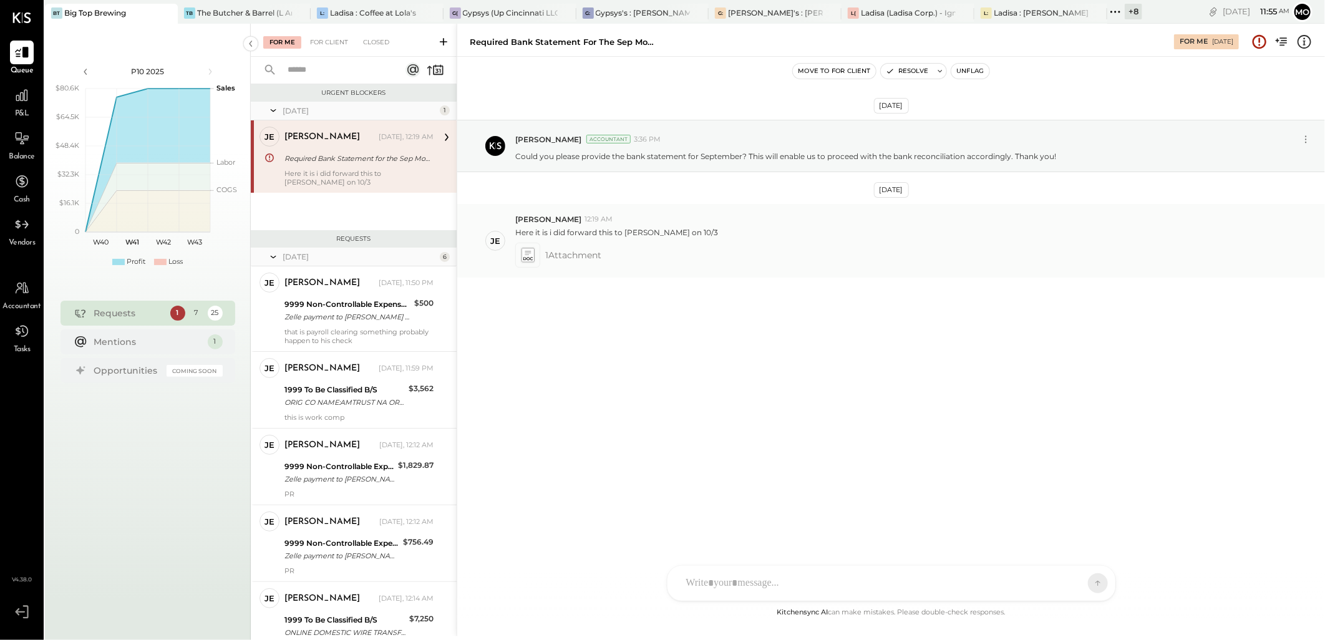
click at [526, 253] on icon at bounding box center [528, 253] width 6 height 4
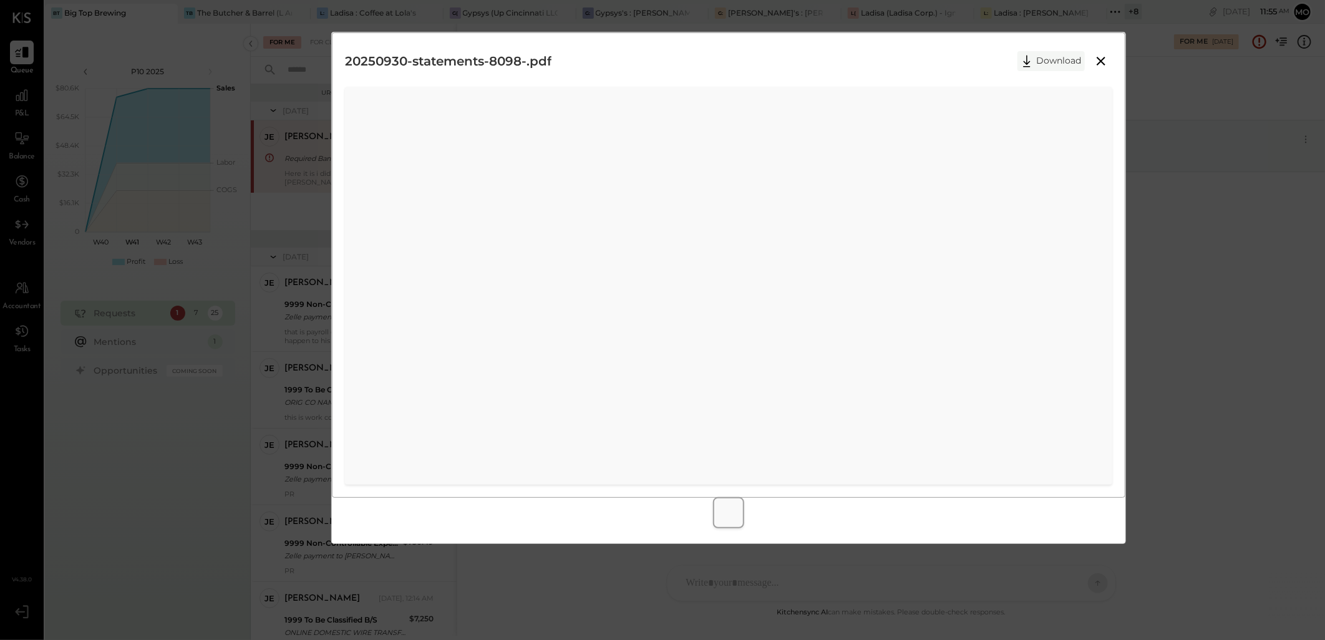
click at [1045, 54] on button "Download" at bounding box center [1050, 61] width 67 height 20
click at [1100, 64] on icon at bounding box center [1100, 61] width 15 height 15
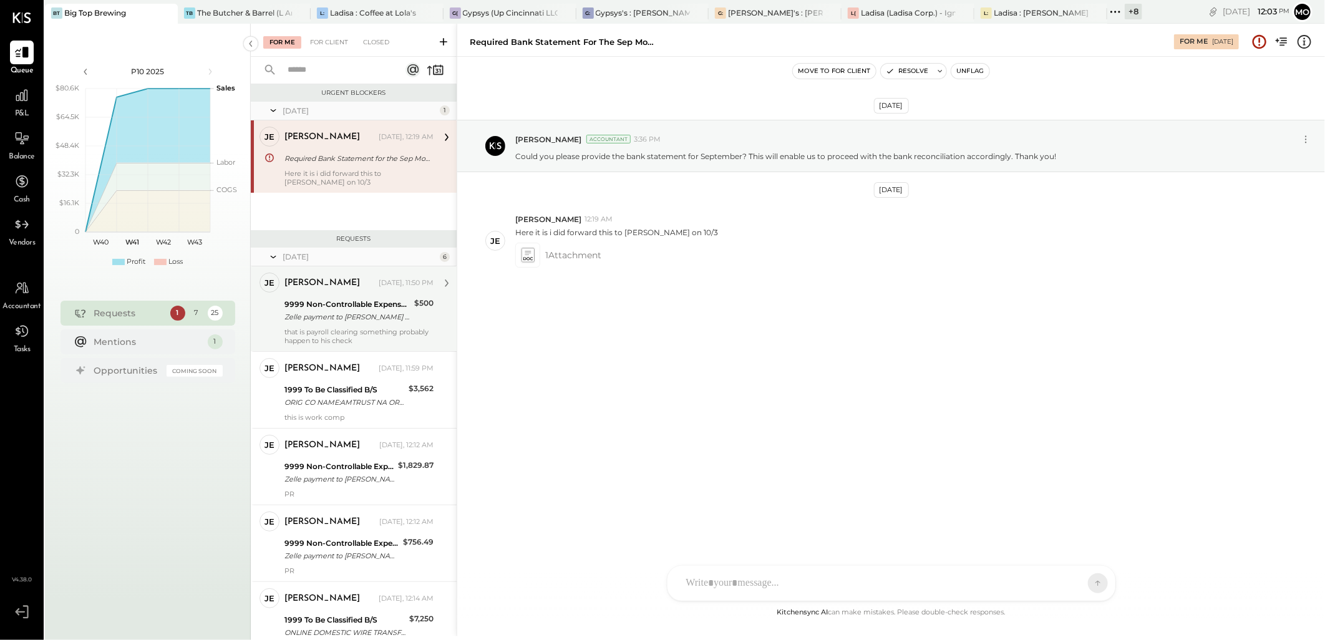
click at [387, 306] on div "9999 Non-Controllable Expenses:Other Income and Expenses:To Be Classified P&L" at bounding box center [347, 304] width 126 height 12
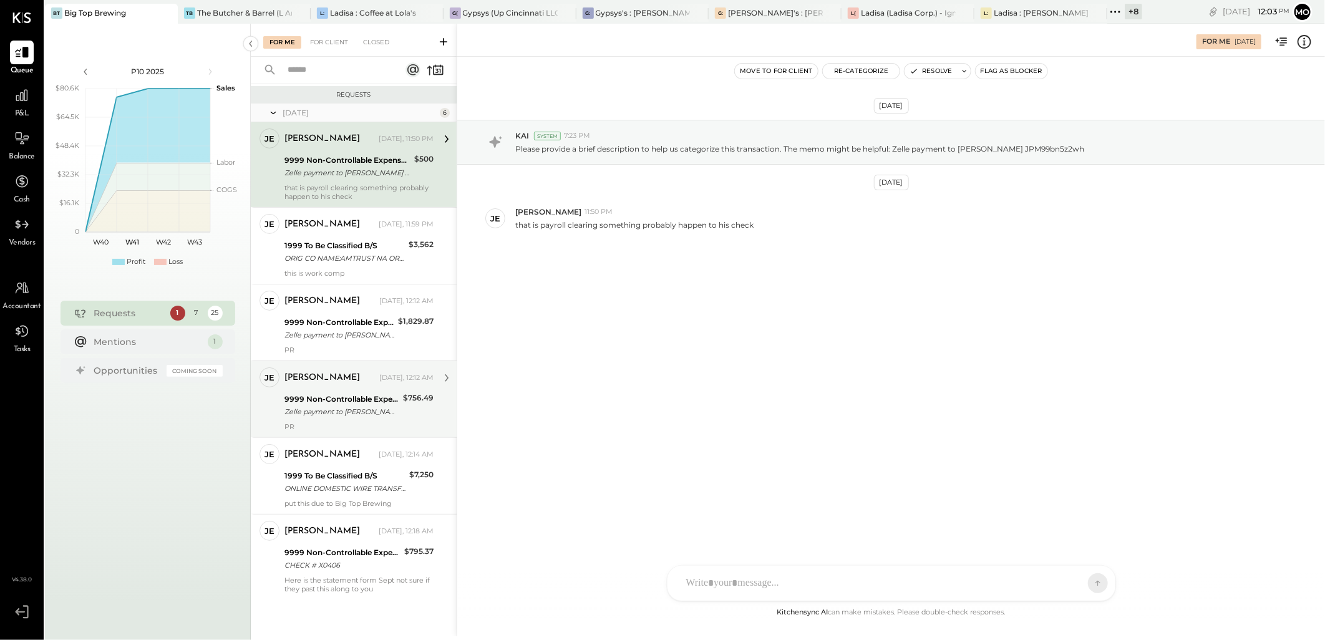
scroll to position [145, 0]
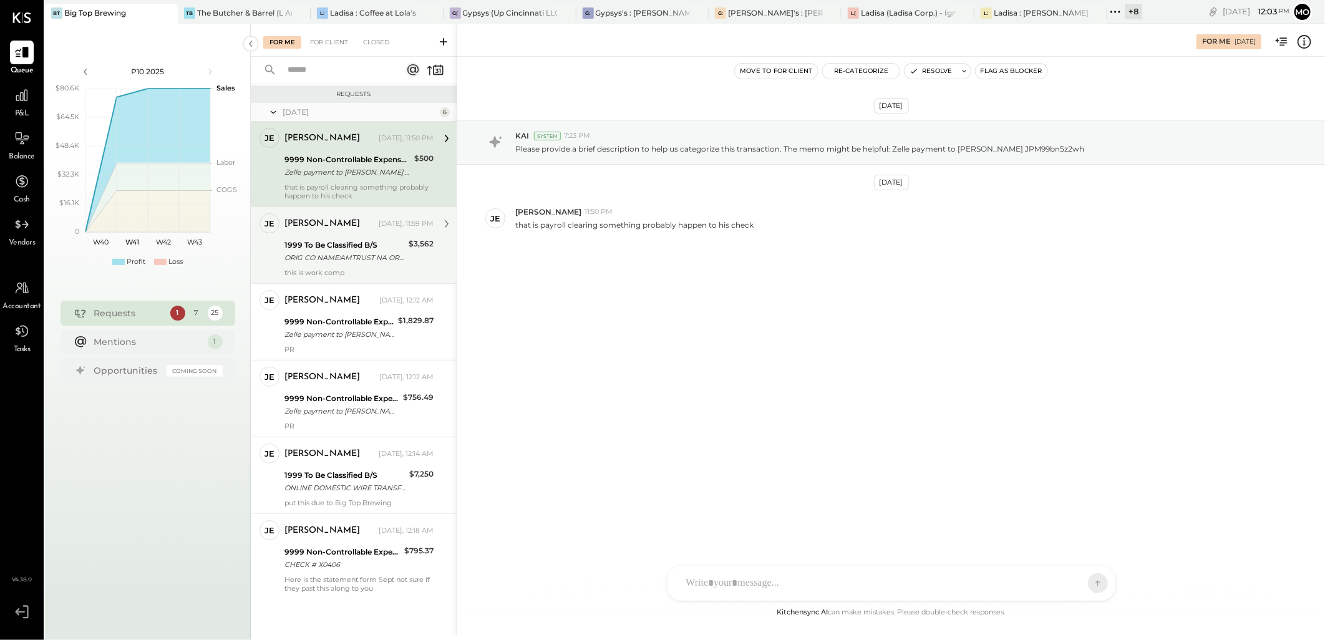
click at [365, 232] on div "jessica Yesterday, 11:59 PM" at bounding box center [358, 223] width 149 height 17
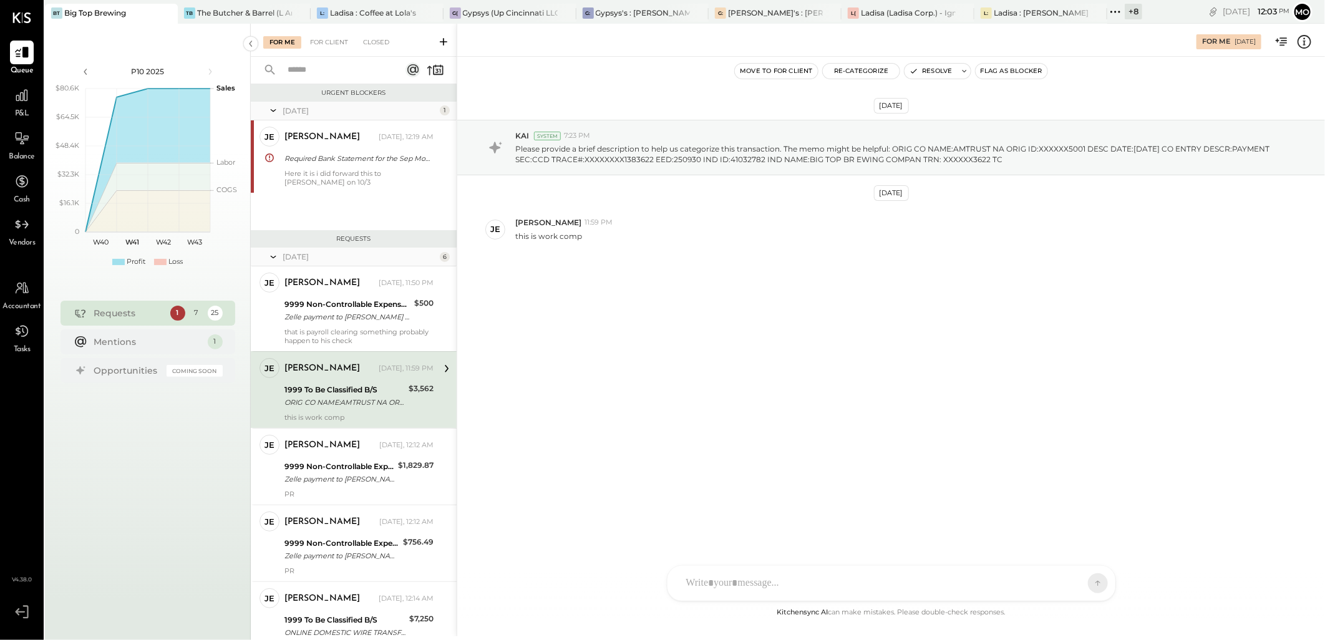
click at [333, 28] on div "For Me For Client Closed" at bounding box center [354, 40] width 206 height 33
click at [331, 40] on div "For Client" at bounding box center [329, 42] width 51 height 12
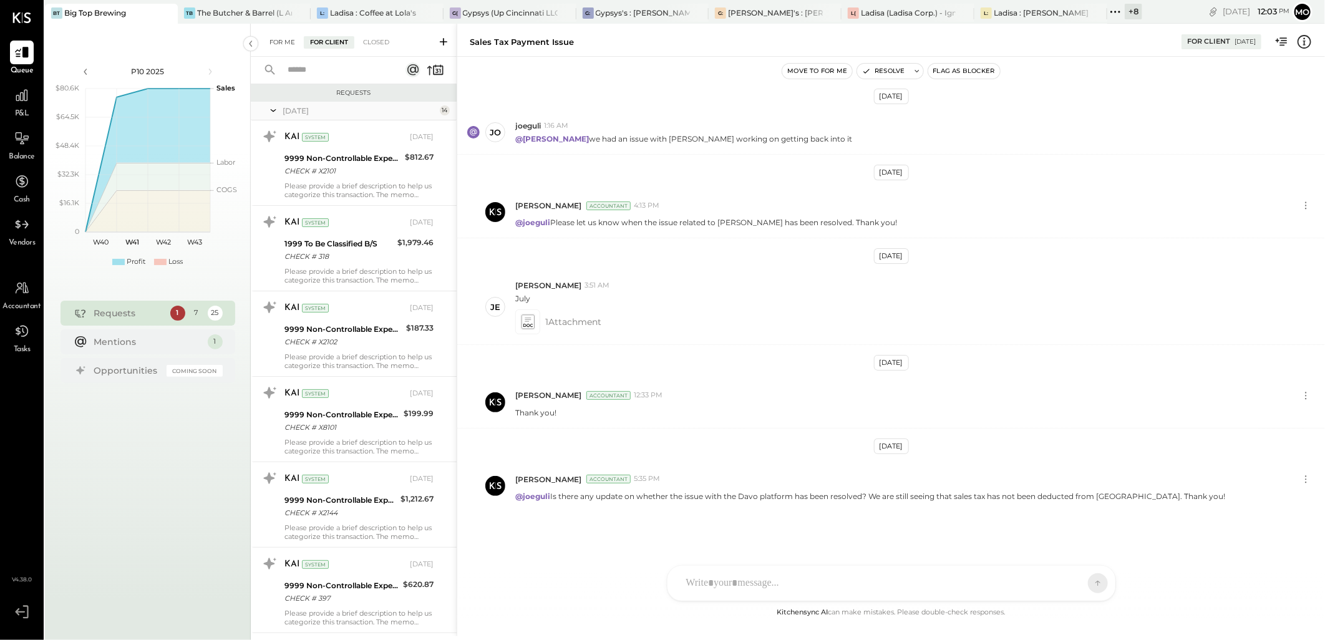
click at [287, 46] on div "For Me" at bounding box center [282, 42] width 38 height 12
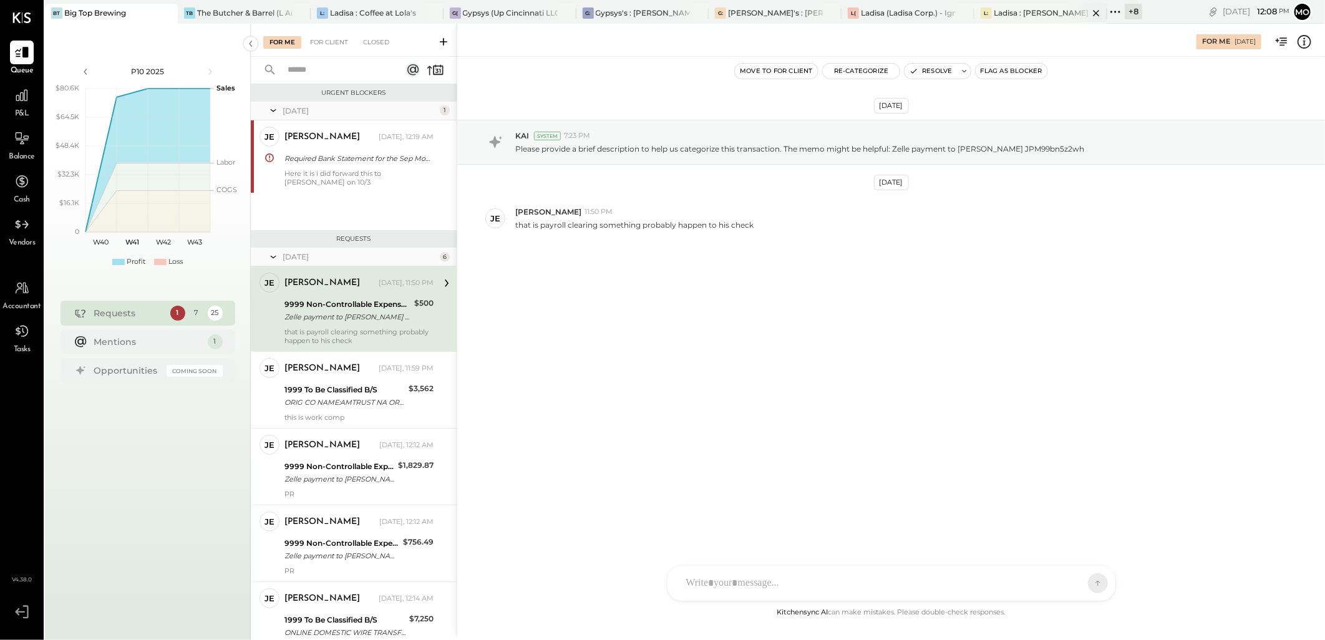
click at [1002, 9] on div "Ladisa : [PERSON_NAME] in the Alley & The Blind Pig" at bounding box center [1041, 12] width 95 height 11
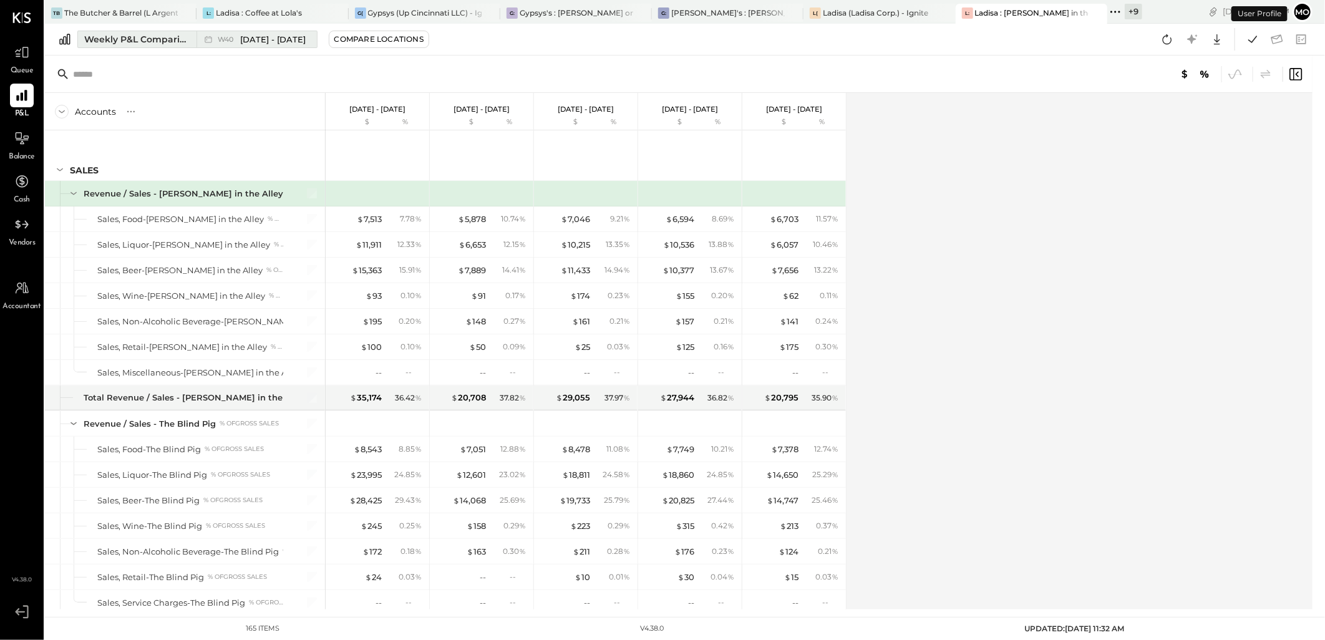
click at [203, 38] on icon at bounding box center [208, 39] width 12 height 12
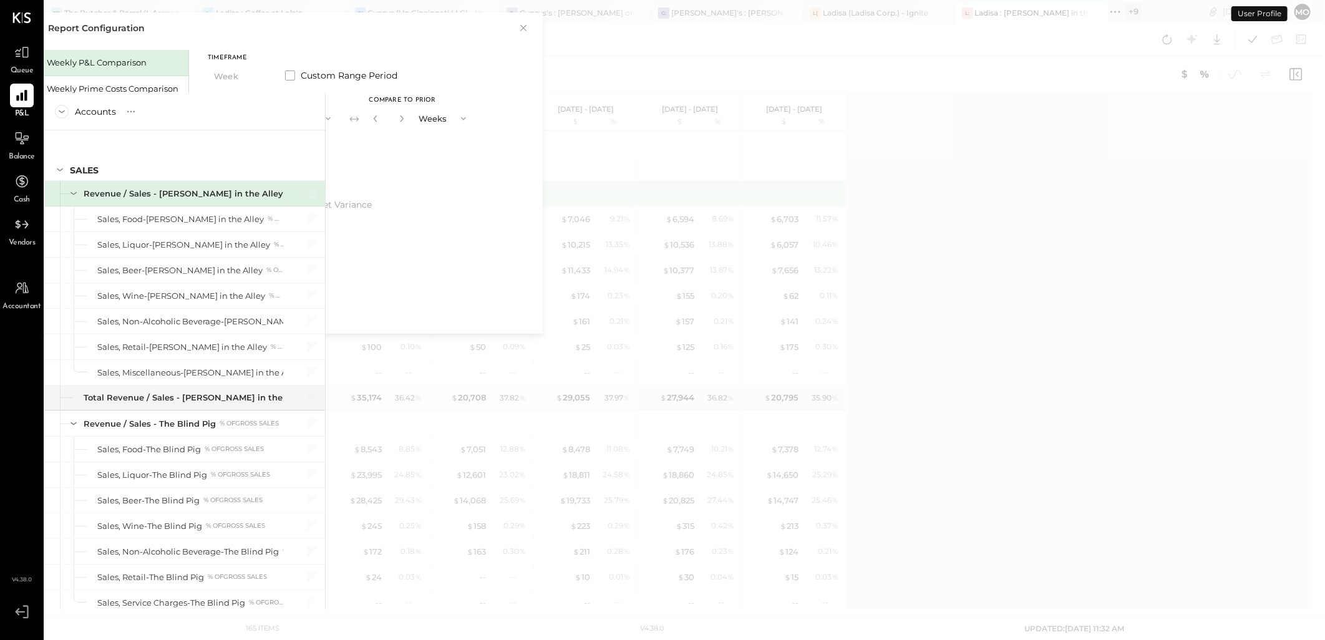
click at [178, 39] on div "Report Configuration × Weekly P&L Comparison Weekly Prime Costs Comparison Mont…" at bounding box center [277, 172] width 530 height 321
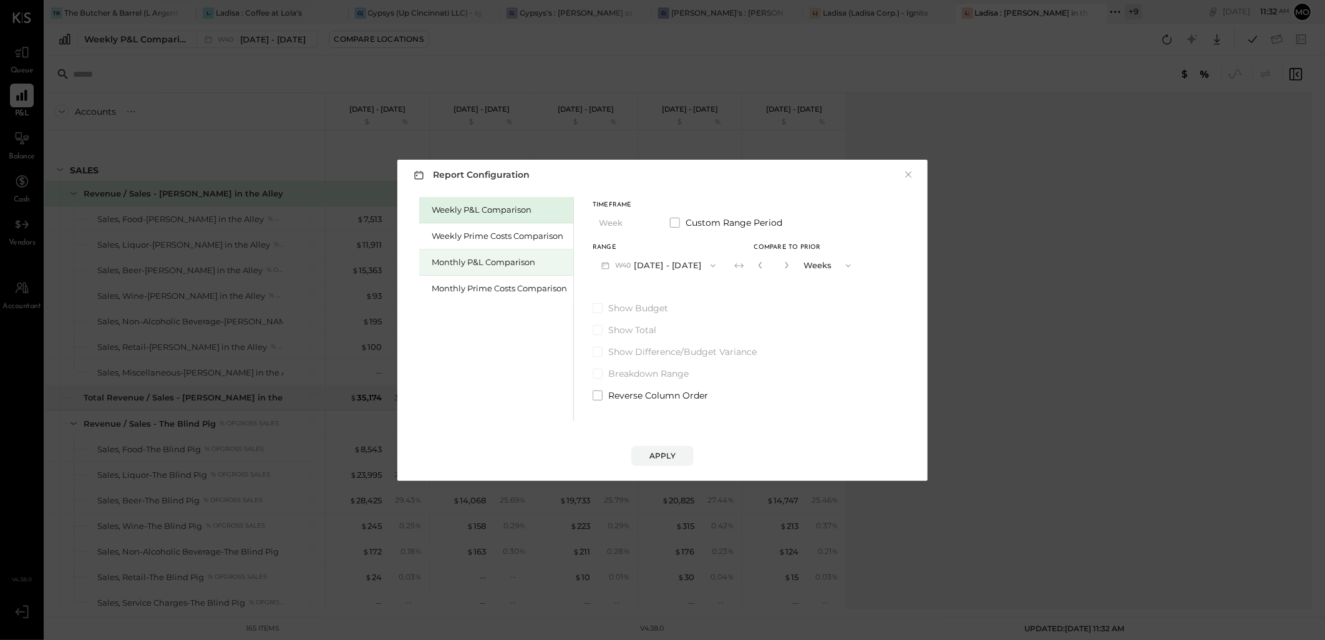
click at [498, 259] on div "Monthly P&L Comparison" at bounding box center [499, 262] width 135 height 12
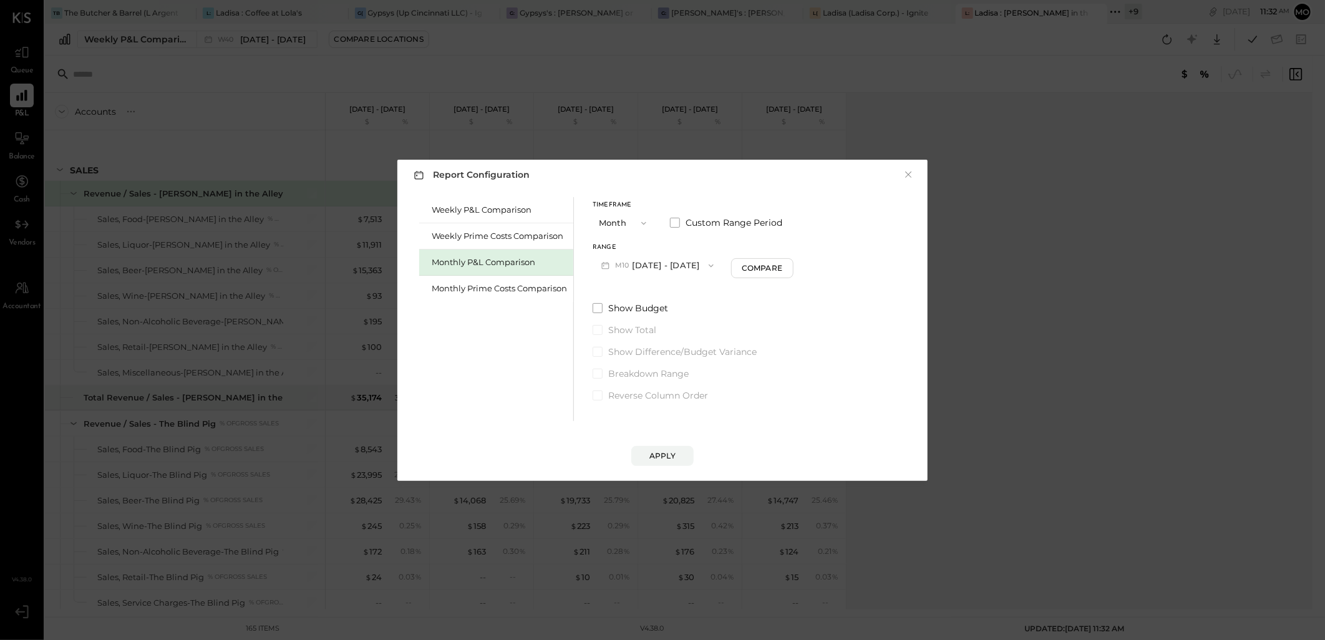
click at [706, 262] on icon "button" at bounding box center [711, 266] width 10 height 10
drag, startPoint x: 651, startPoint y: 291, endPoint x: 778, endPoint y: 275, distance: 128.9
click at [651, 291] on span "[DATE] - [DATE]" at bounding box center [653, 293] width 59 height 11
click at [775, 271] on div "Compare" at bounding box center [762, 268] width 41 height 11
click at [783, 267] on icon "button" at bounding box center [786, 264] width 7 height 7
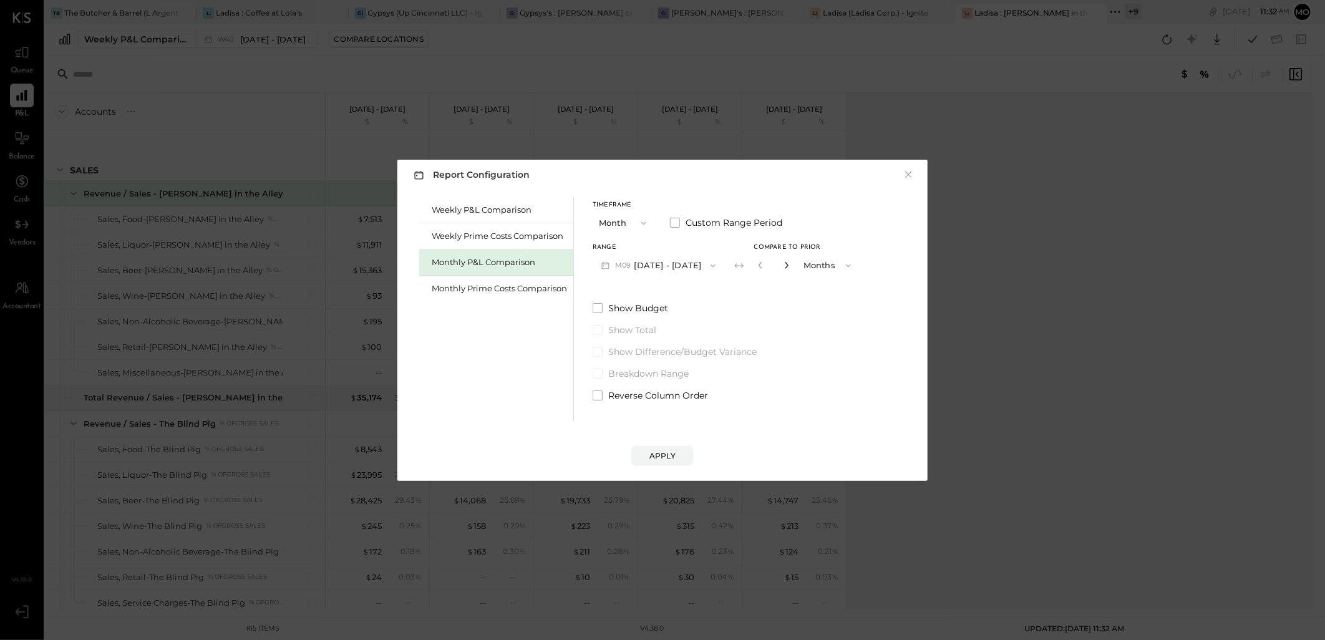
click at [783, 266] on icon "button" at bounding box center [786, 264] width 7 height 7
type input "*"
click at [657, 452] on div "Apply" at bounding box center [662, 455] width 26 height 11
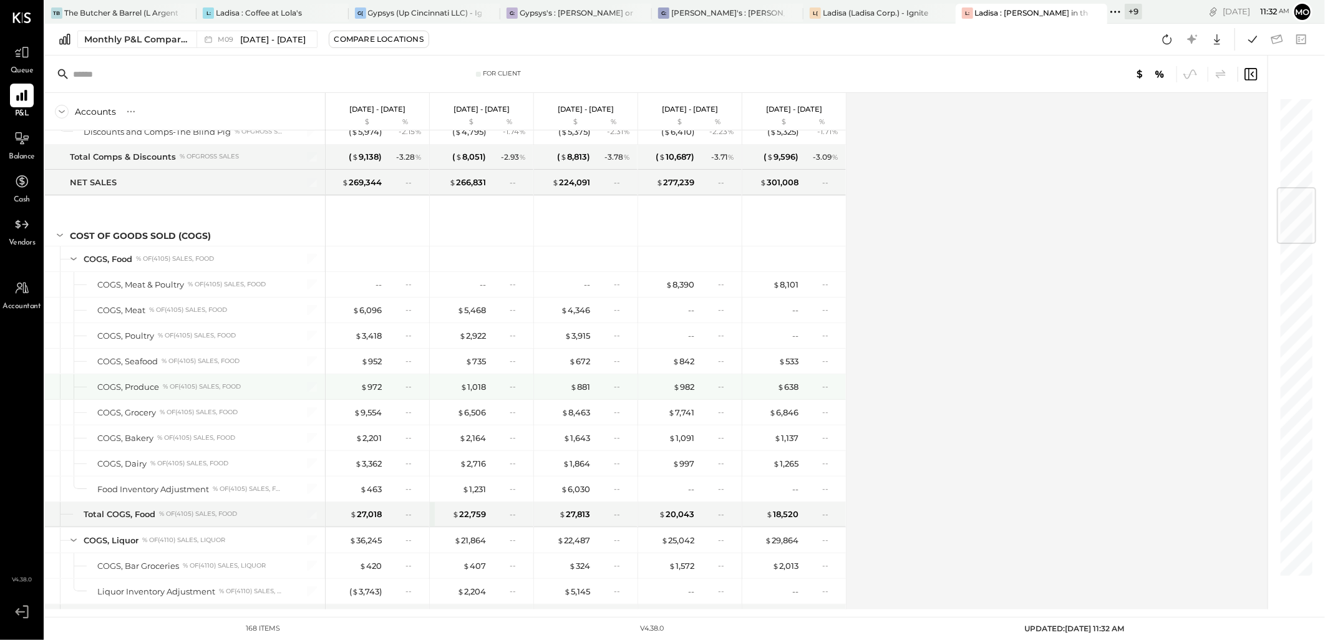
scroll to position [762, 0]
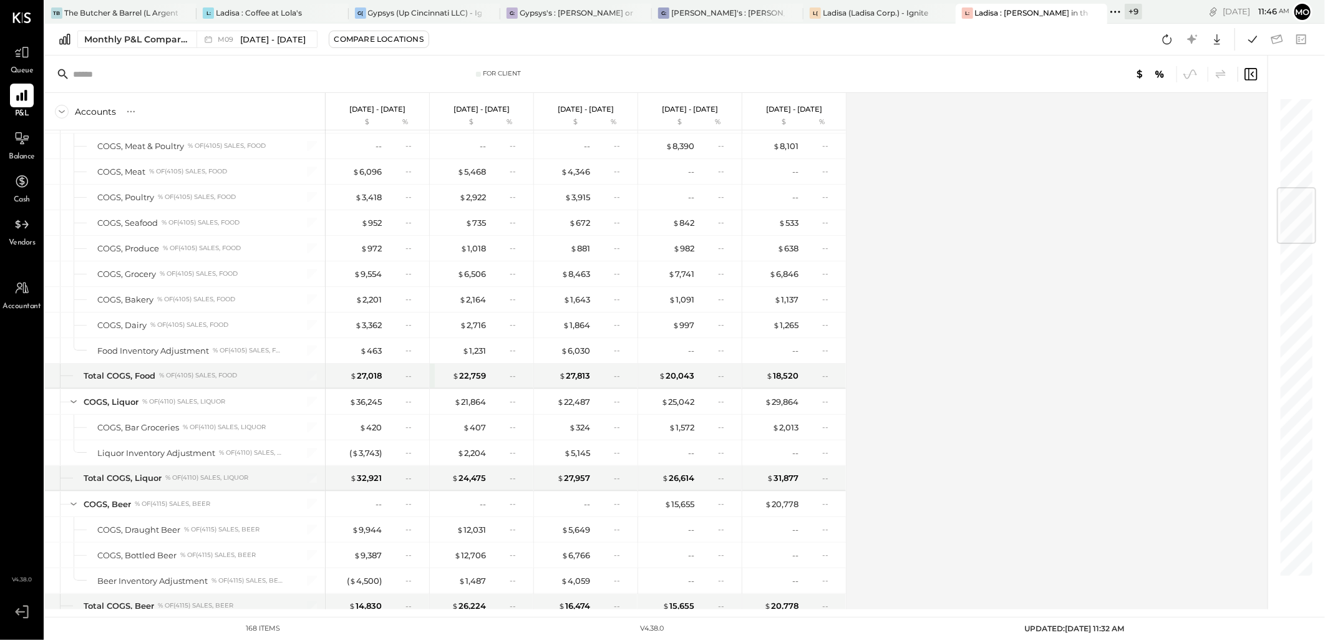
click at [1167, 41] on icon at bounding box center [1167, 39] width 16 height 16
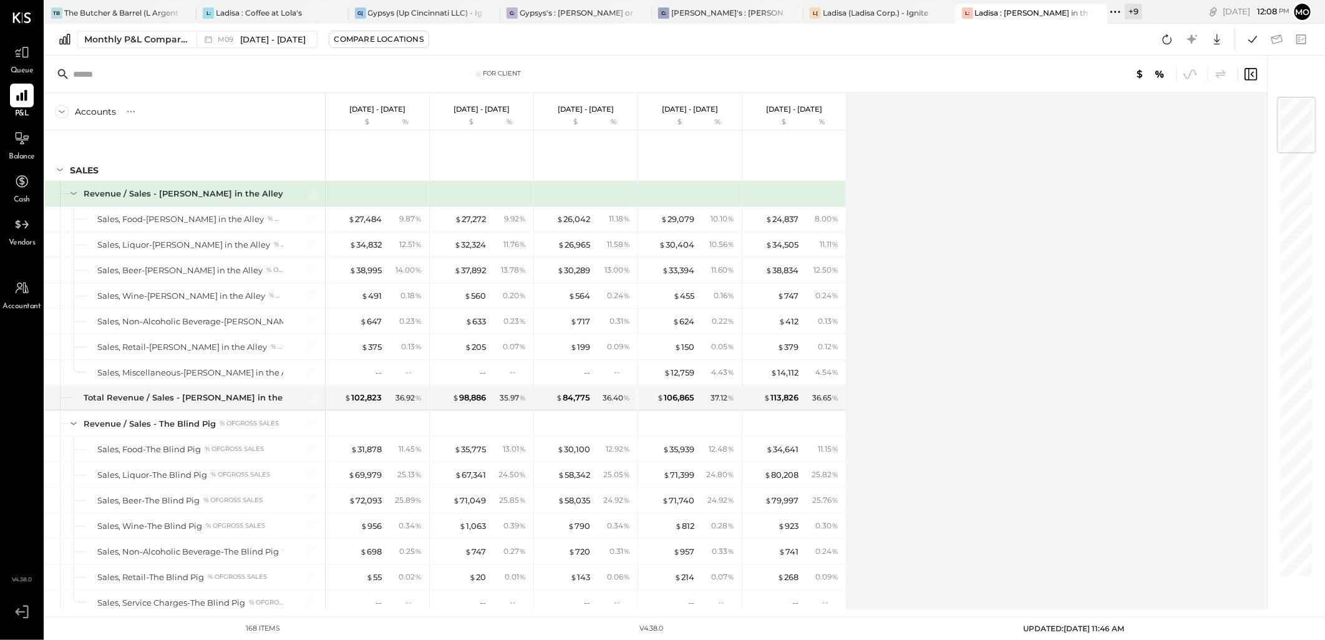
click at [1027, 220] on div "Accounts S % GL [DATE] - [DATE] $ % [DATE] - [DATE] $ % [DATE] - [DATE] $ % [DA…" at bounding box center [657, 351] width 1224 height 516
click at [1118, 11] on icon at bounding box center [1115, 12] width 16 height 16
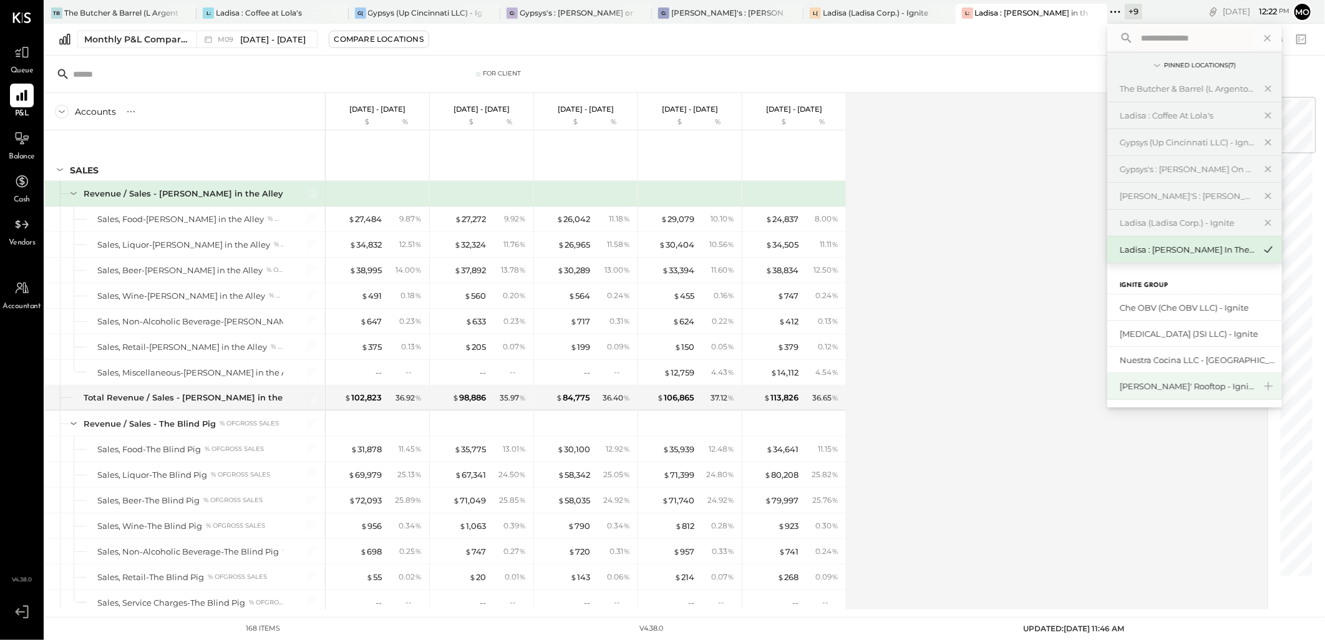
click at [1189, 390] on div "[PERSON_NAME]' Rooftop - Ignite" at bounding box center [1187, 386] width 135 height 12
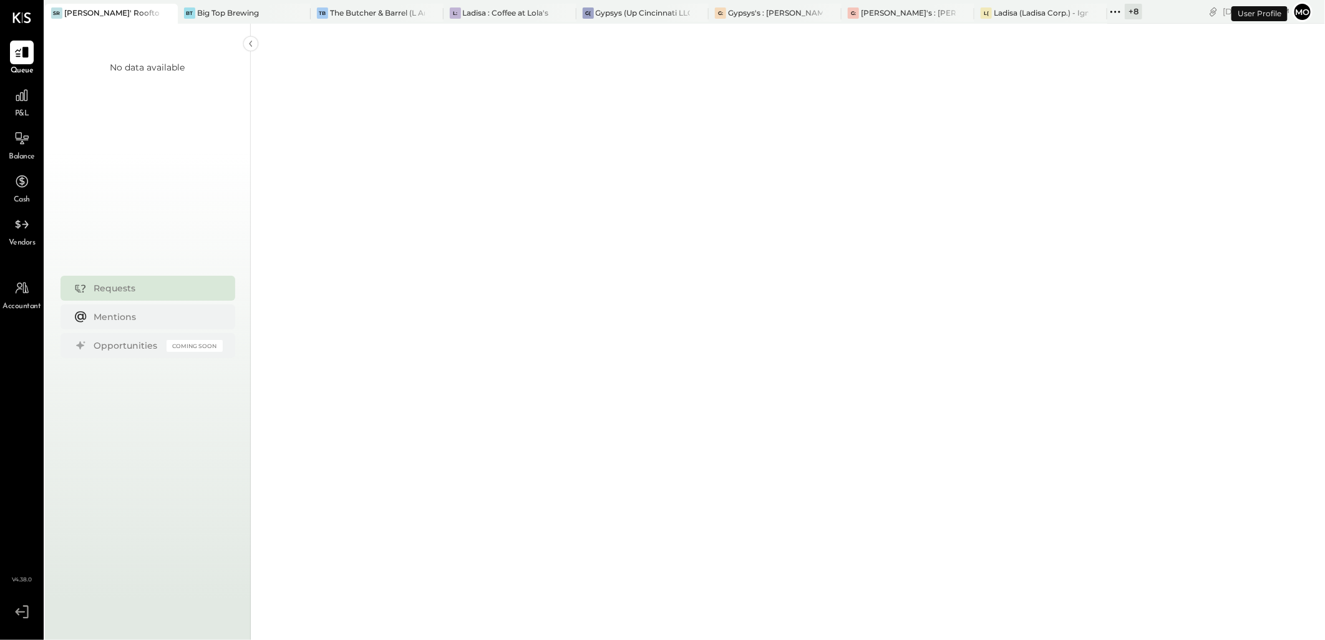
click at [7, 99] on div "P&L" at bounding box center [22, 102] width 36 height 36
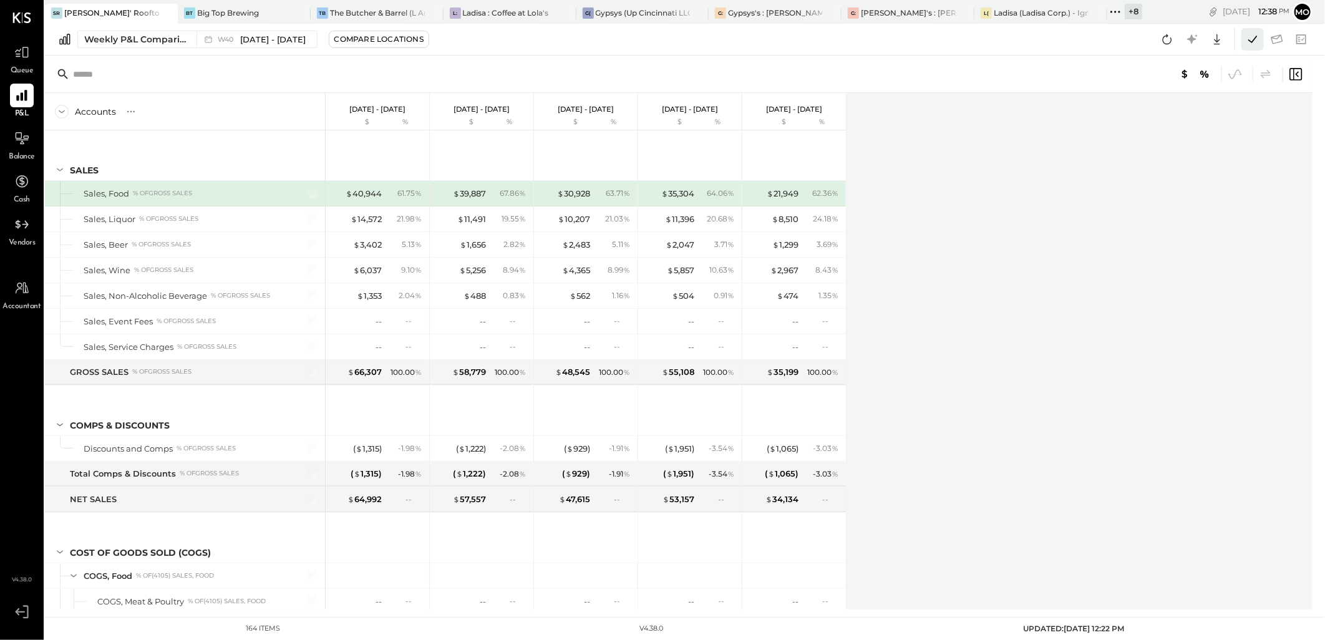
click at [1251, 39] on icon at bounding box center [1252, 39] width 16 height 16
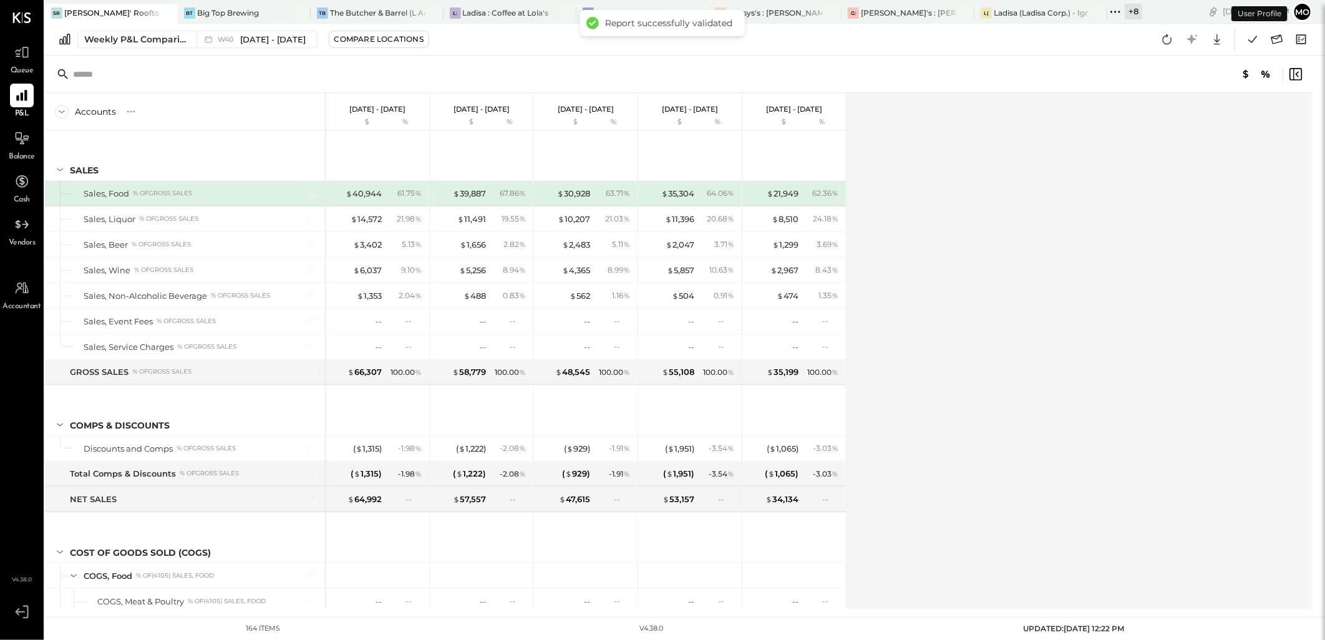
click at [1162, 42] on div "Validation results Report created: [DATE] 12:38:37 PM Suggestions: none Results…" at bounding box center [662, 320] width 1325 height 640
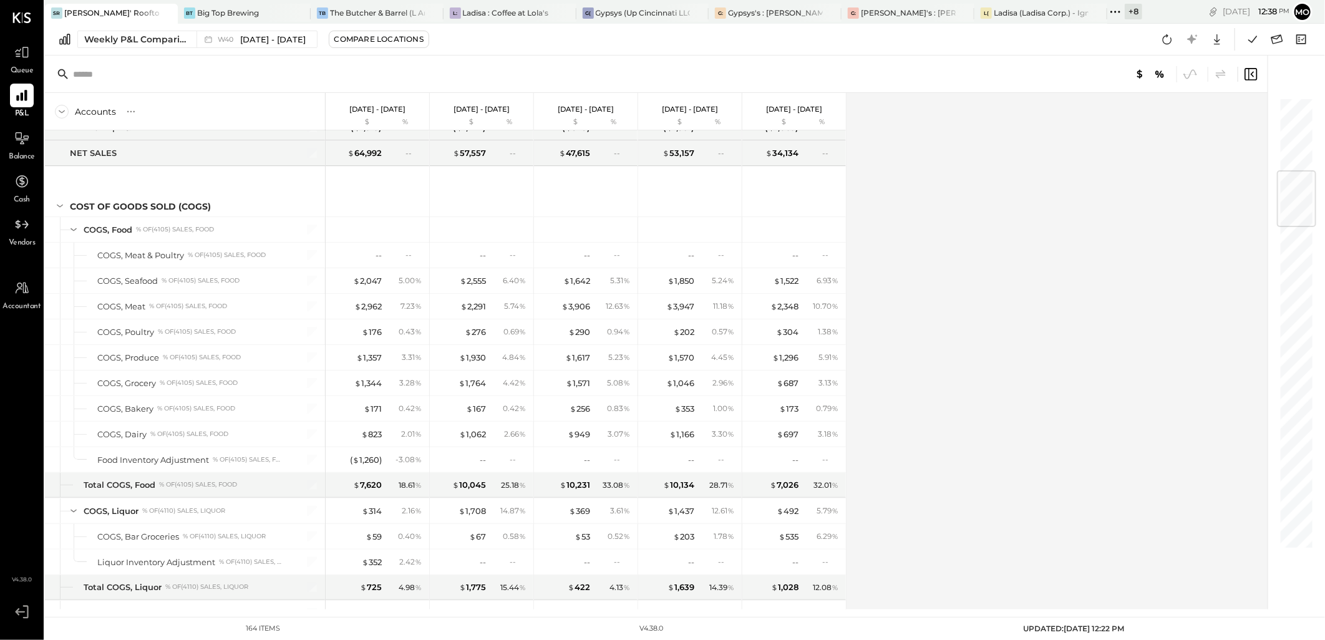
scroll to position [624, 0]
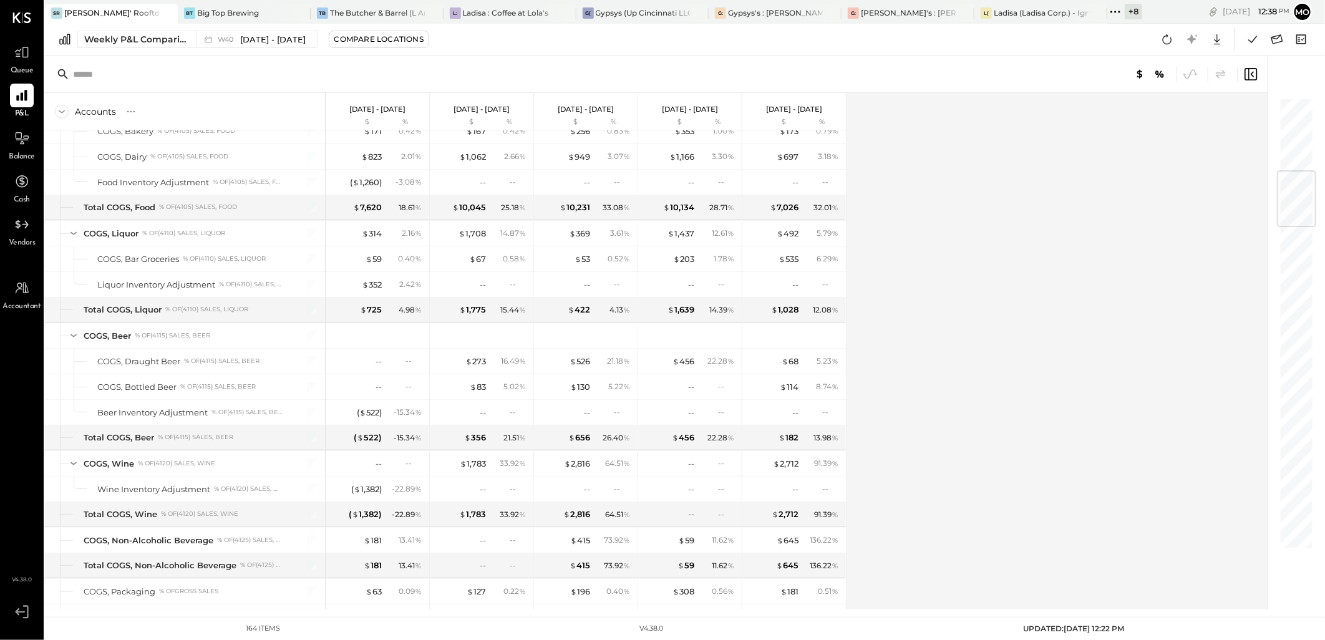
drag, startPoint x: 1167, startPoint y: 42, endPoint x: 980, endPoint y: 152, distance: 216.1
click at [1167, 42] on icon at bounding box center [1167, 39] width 16 height 16
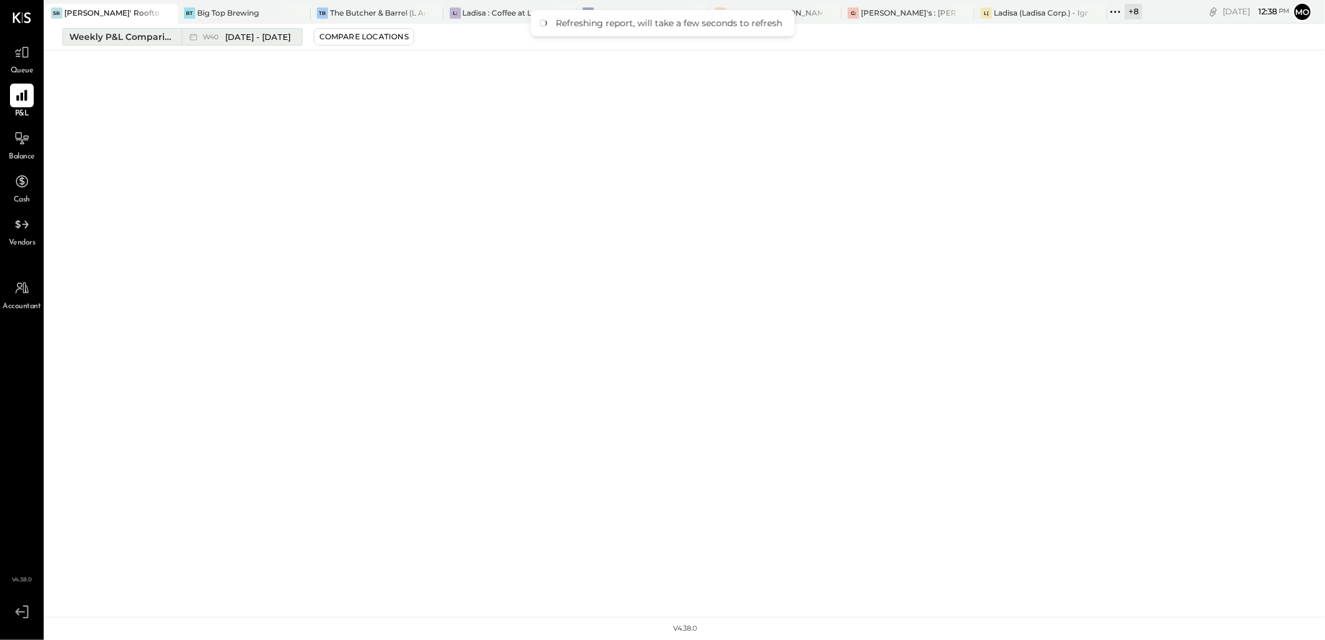
click at [126, 42] on div "Weekly P&L Comparison" at bounding box center [121, 37] width 105 height 12
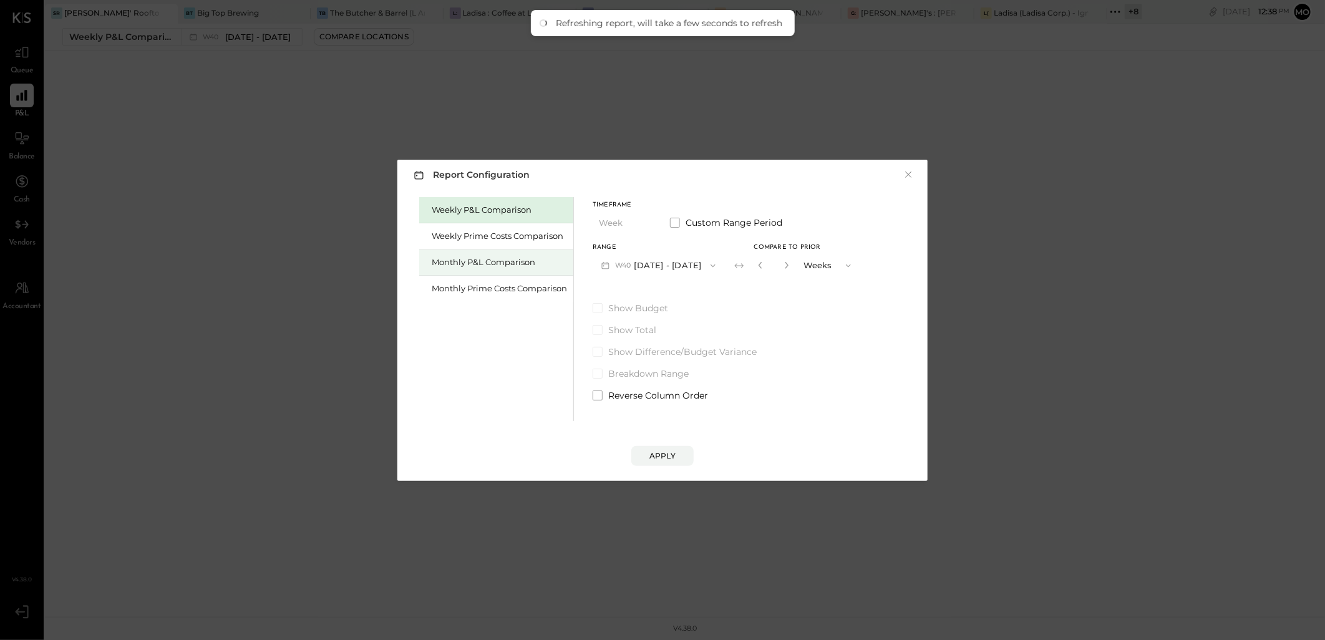
click at [480, 256] on div "Monthly P&L Comparison" at bounding box center [499, 262] width 135 height 12
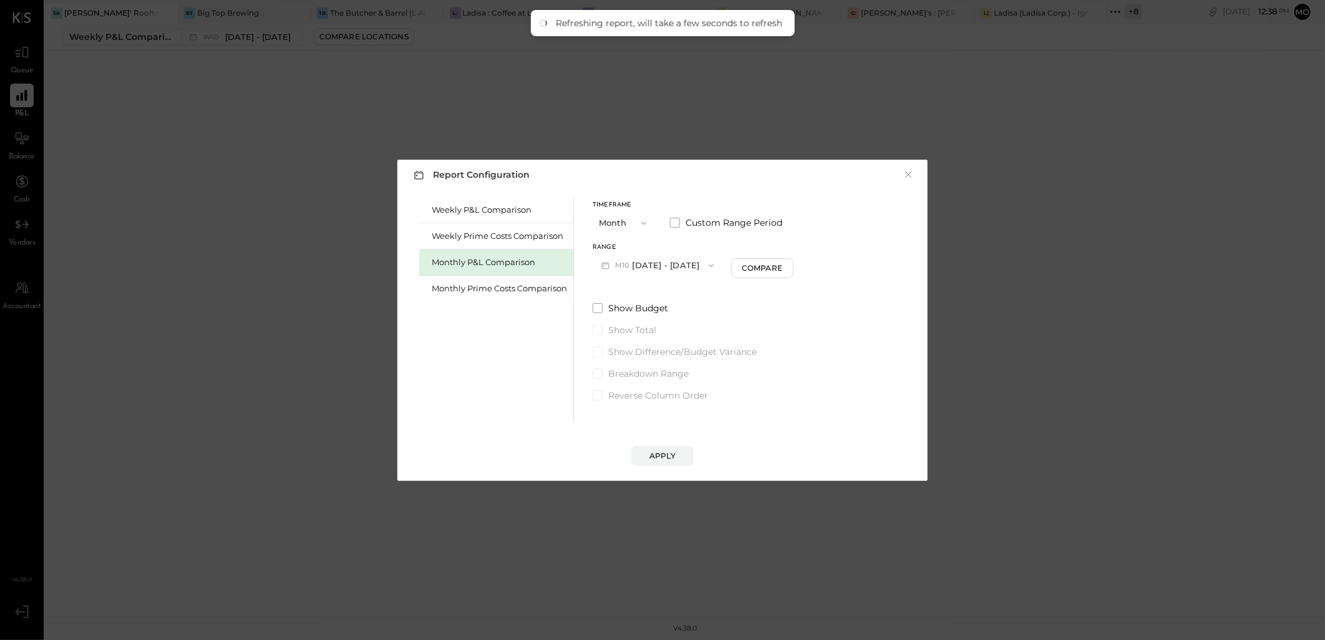
click at [690, 264] on button "M10 [DATE] - [DATE]" at bounding box center [658, 265] width 130 height 23
click at [655, 296] on span "[DATE] - [DATE]" at bounding box center [653, 293] width 59 height 11
click at [750, 269] on div "Compare" at bounding box center [763, 268] width 41 height 11
click at [785, 266] on icon "button" at bounding box center [786, 265] width 3 height 7
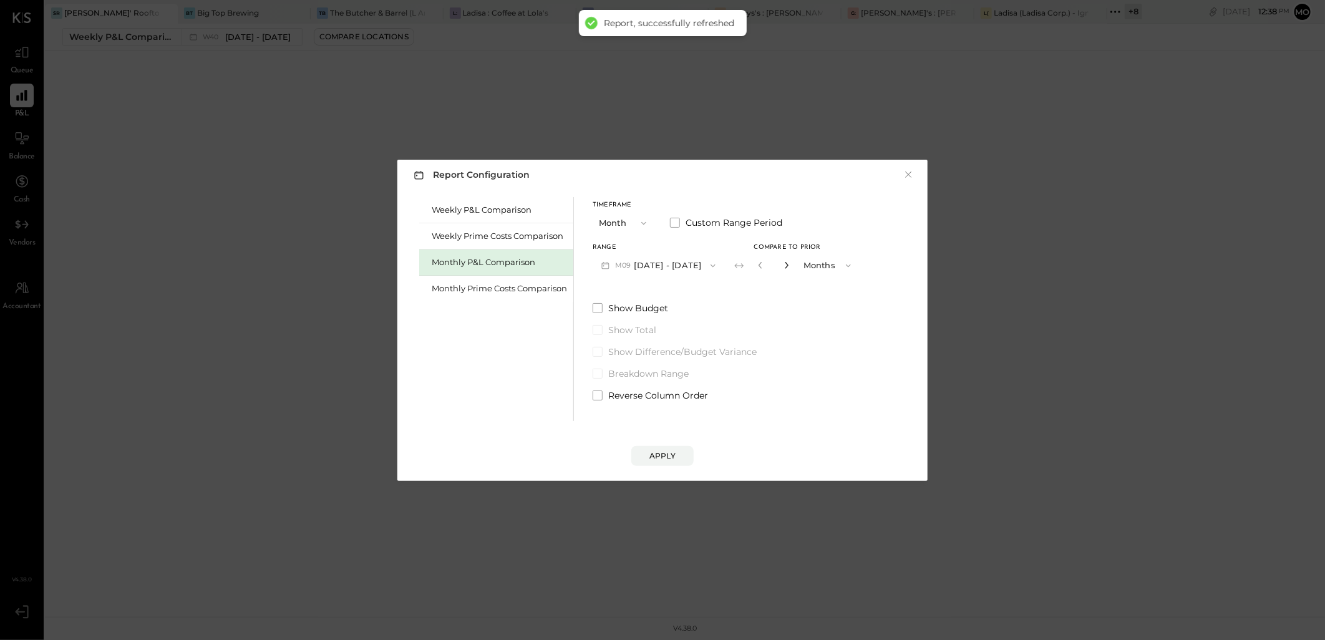
click at [785, 266] on icon "button" at bounding box center [786, 265] width 3 height 7
type input "*"
click at [672, 454] on div "Apply" at bounding box center [662, 455] width 26 height 11
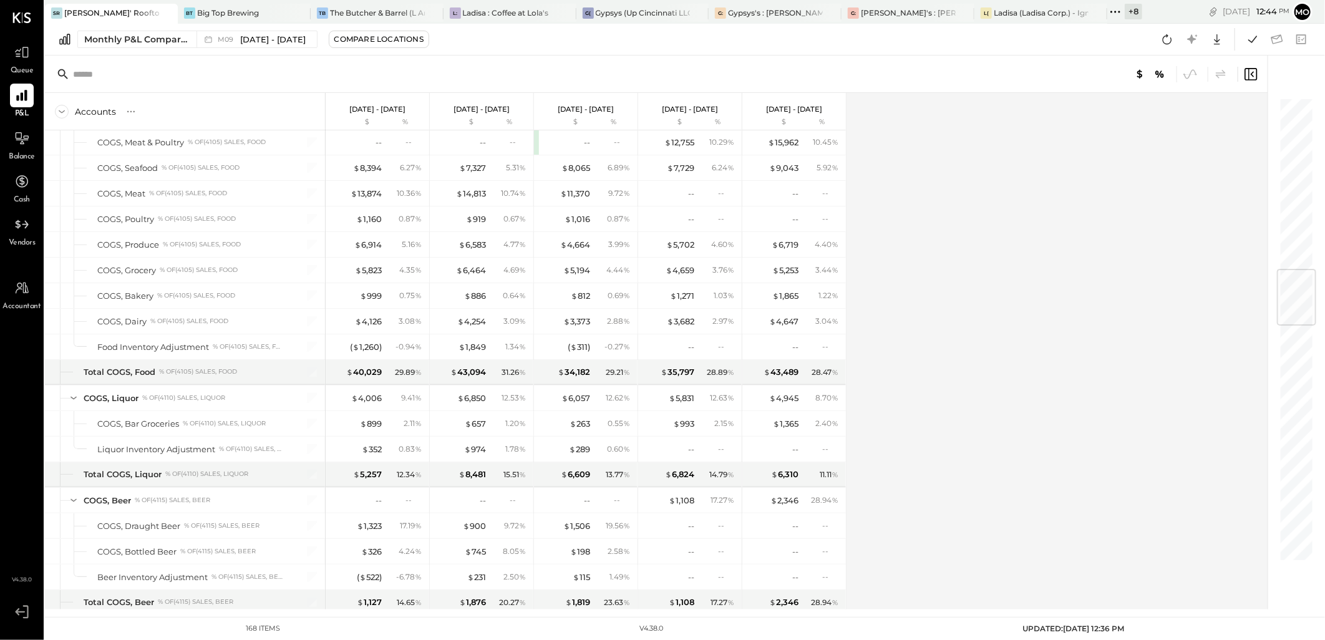
scroll to position [1455, 0]
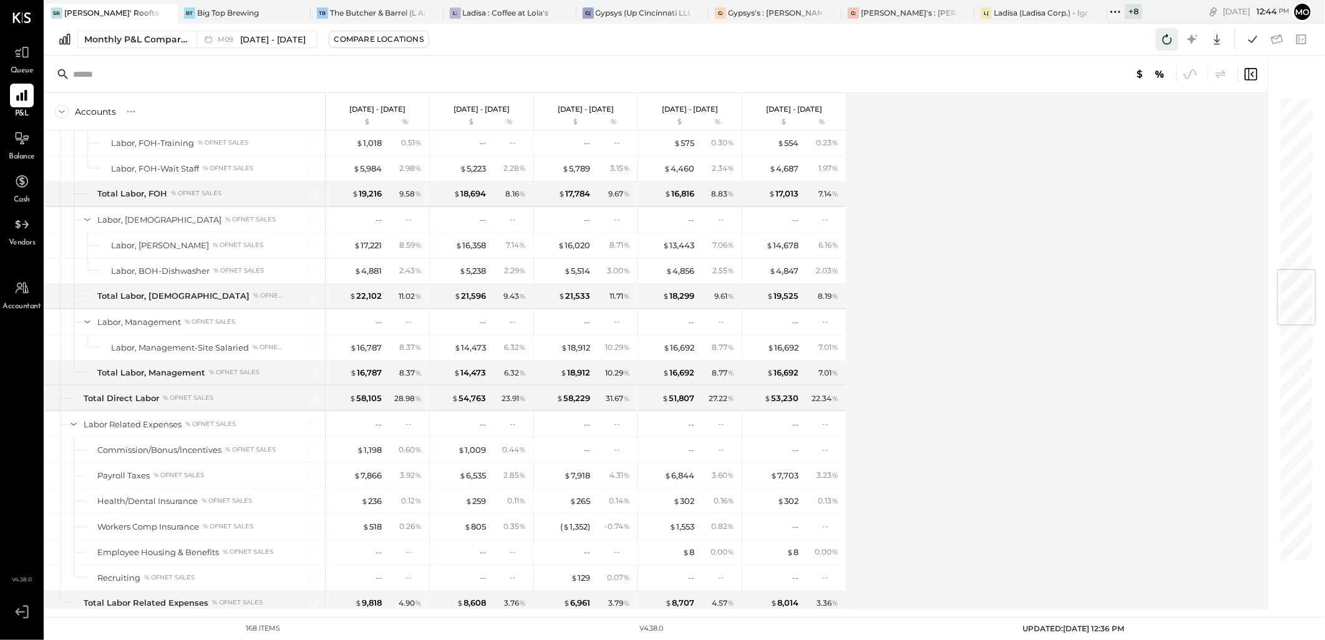
click at [1161, 37] on icon at bounding box center [1167, 39] width 16 height 16
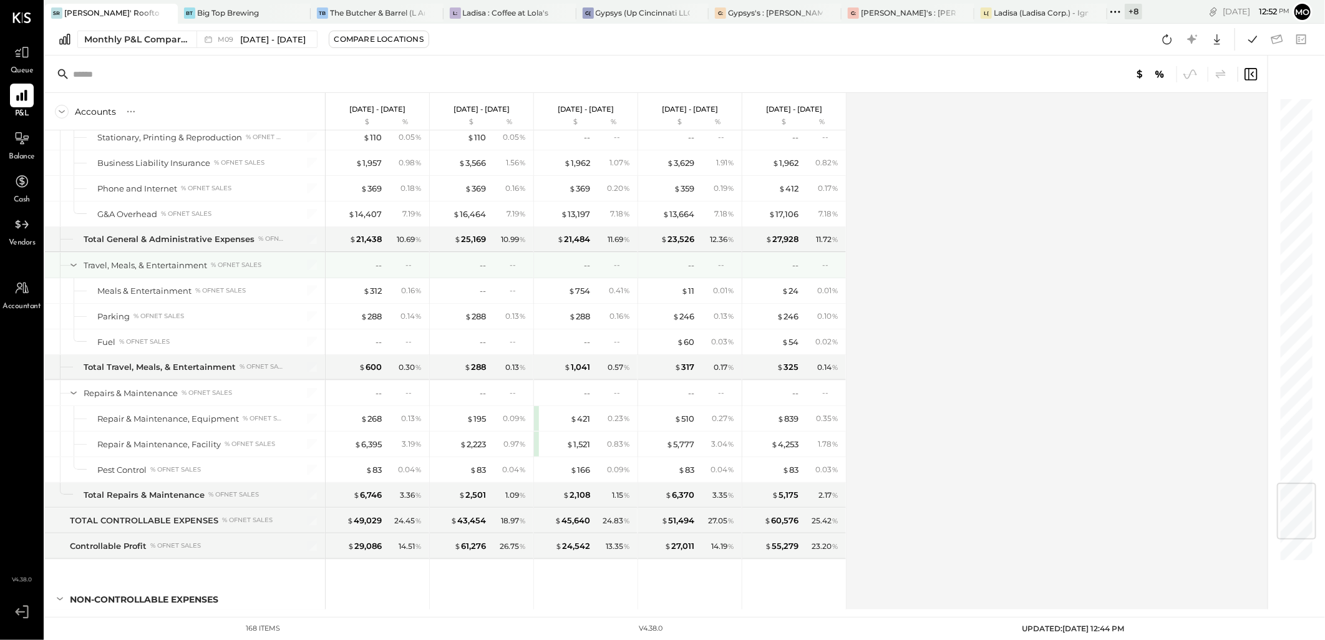
scroll to position [3444, 0]
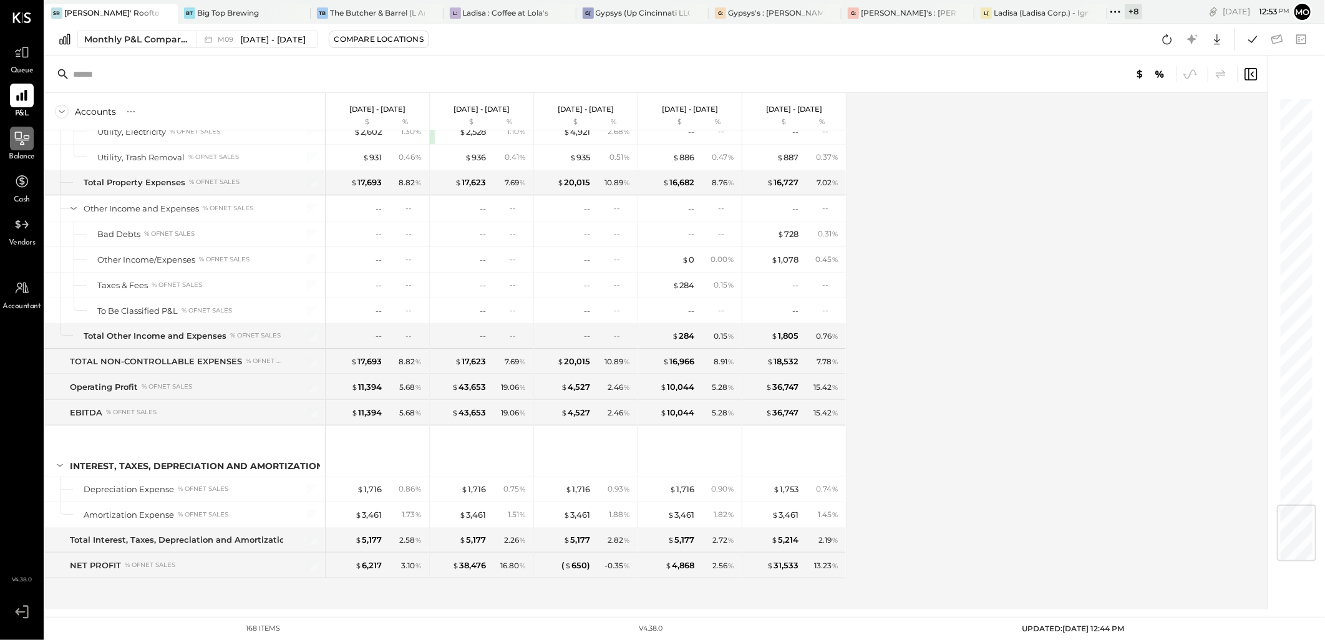
click at [17, 145] on icon at bounding box center [22, 138] width 16 height 16
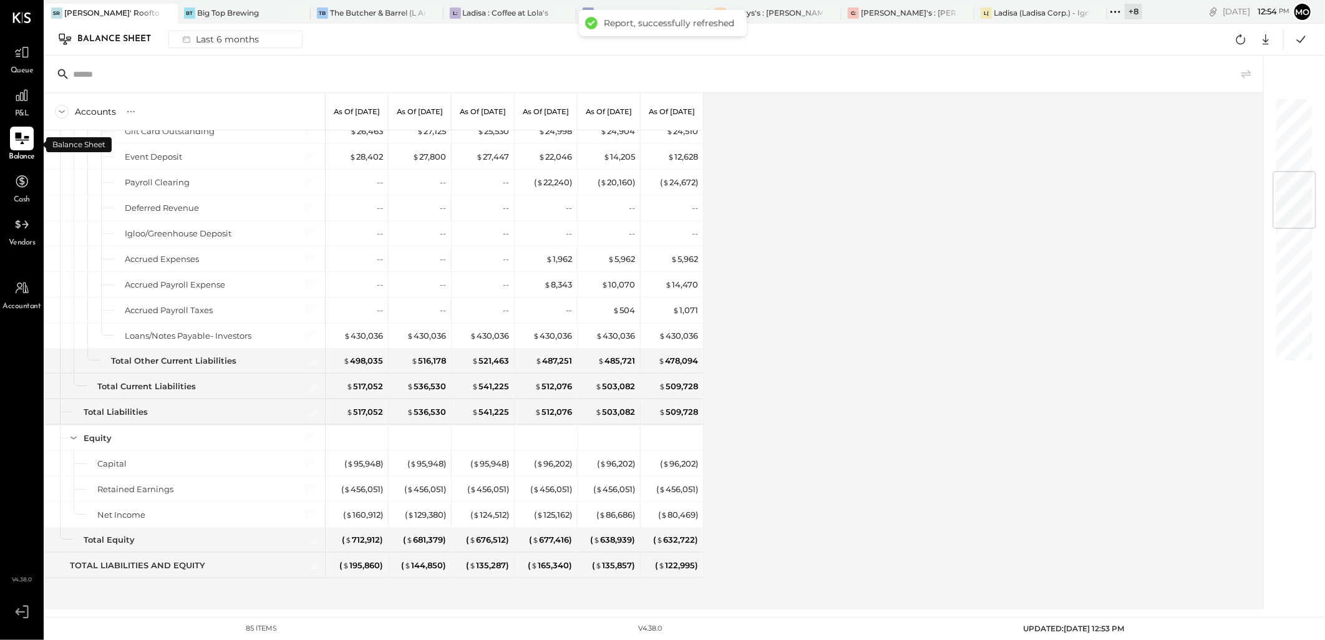
scroll to position [620, 0]
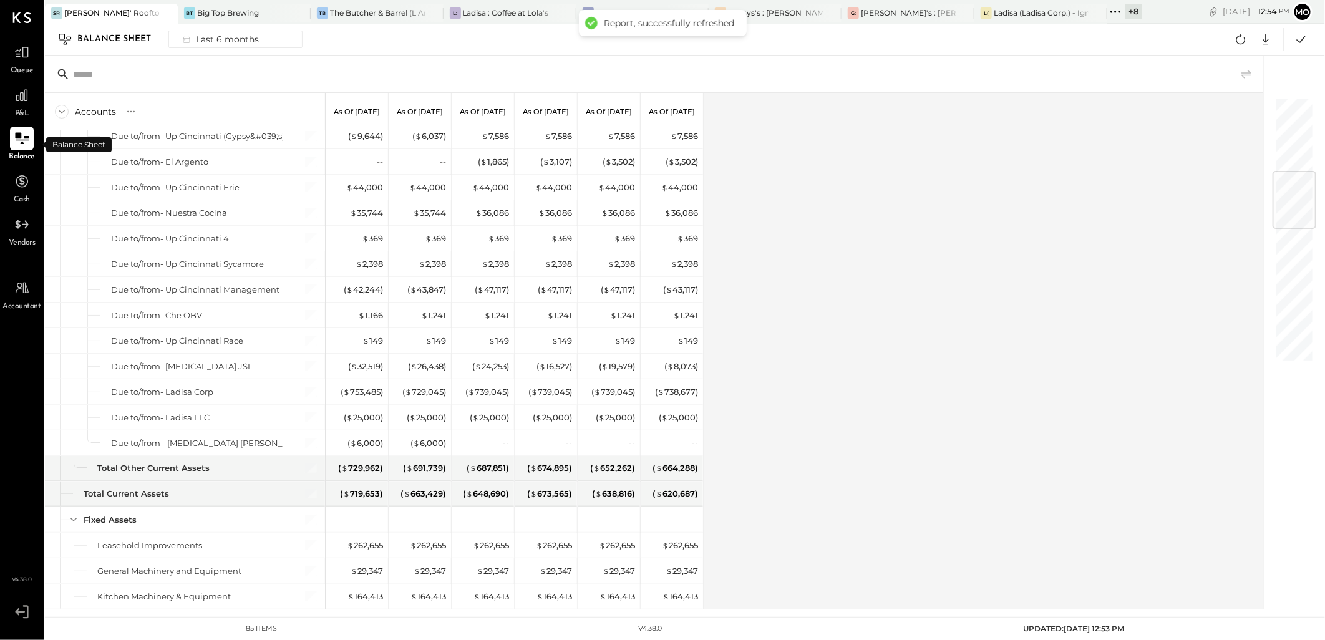
click at [1113, 12] on icon at bounding box center [1115, 12] width 16 height 16
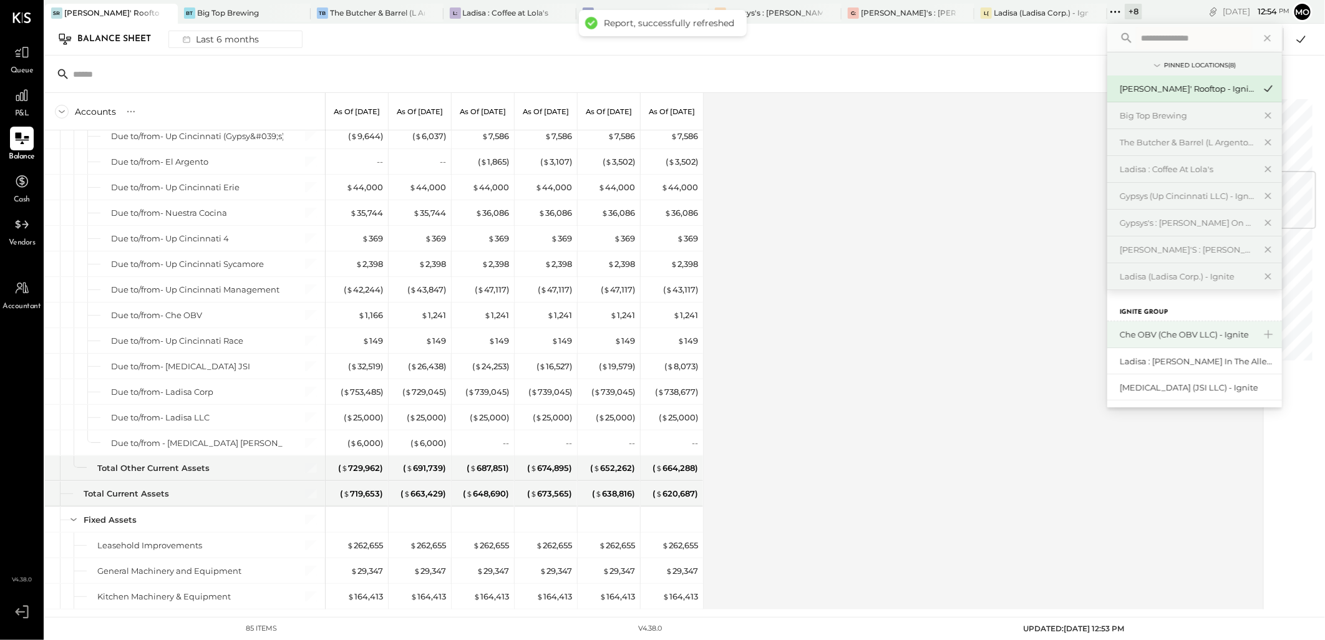
click at [1173, 332] on div "Che OBV (Che OBV LLC) - Ignite" at bounding box center [1187, 335] width 135 height 12
